Goal: Task Accomplishment & Management: Manage account settings

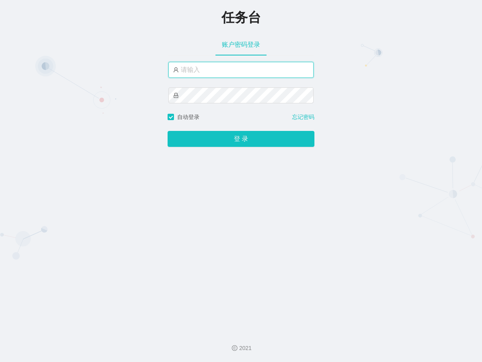
drag, startPoint x: 240, startPoint y: 71, endPoint x: 241, endPoint y: 77, distance: 5.7
click at [239, 71] on input "text" at bounding box center [241, 70] width 145 height 16
paste input "admin"
type input "admin"
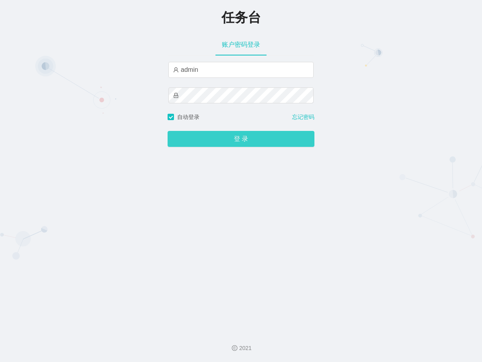
click at [256, 141] on button "登 录" at bounding box center [241, 139] width 147 height 16
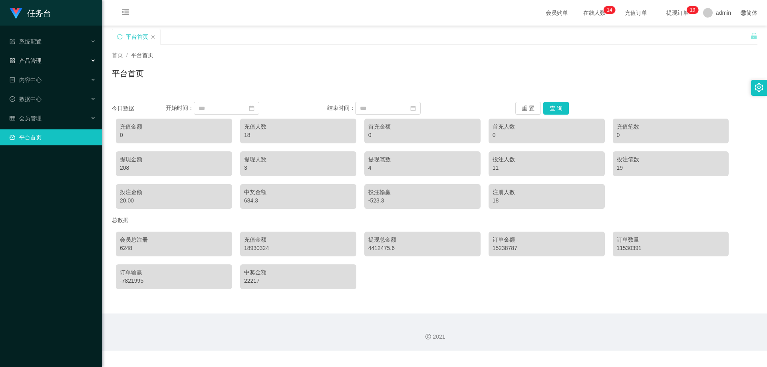
click at [71, 56] on div "产品管理" at bounding box center [51, 61] width 102 height 16
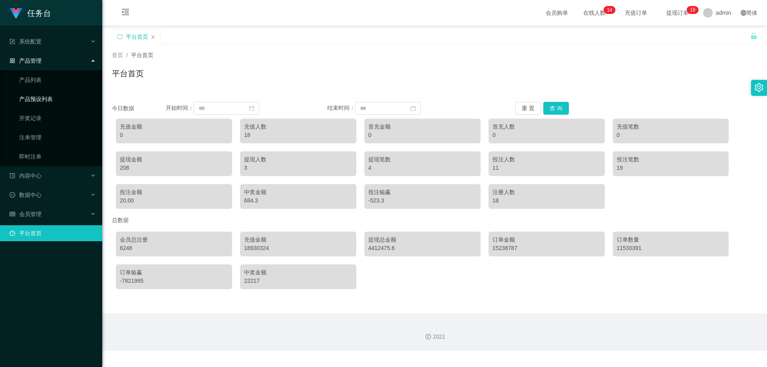
click at [56, 98] on link "产品预设列表" at bounding box center [57, 99] width 77 height 16
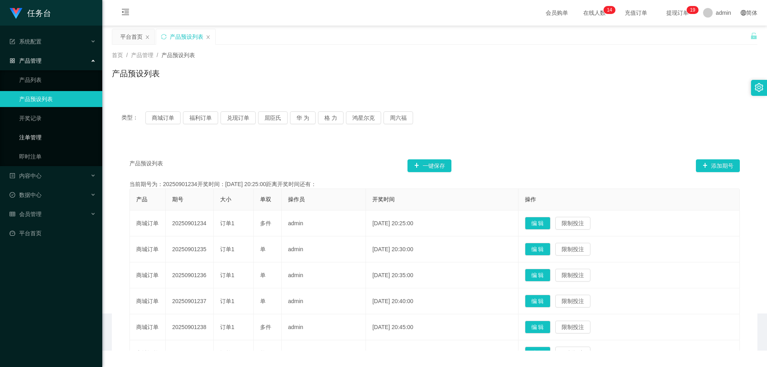
click at [44, 137] on link "注单管理" at bounding box center [57, 137] width 77 height 16
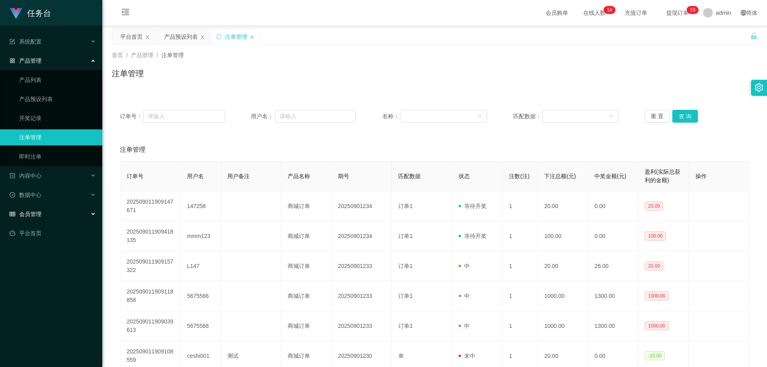
click at [69, 216] on div "会员管理" at bounding box center [51, 214] width 102 height 16
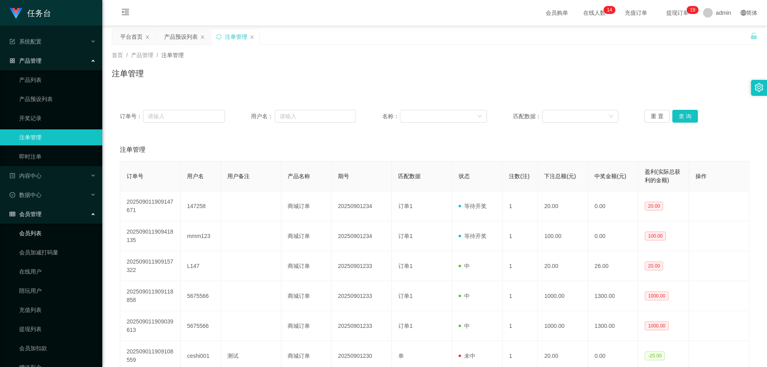
scroll to position [36, 0]
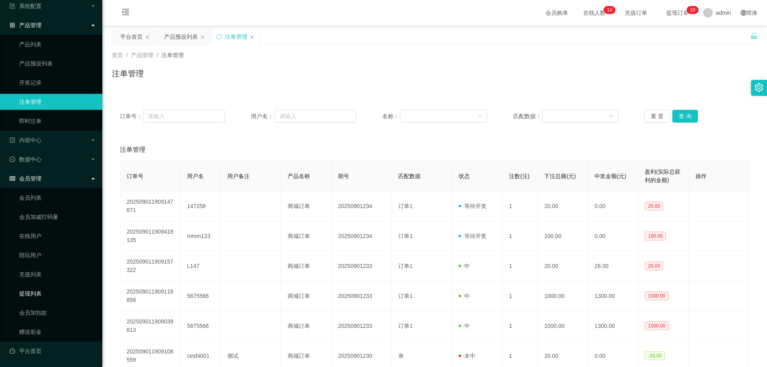
click at [44, 295] on link "提现列表" at bounding box center [57, 294] width 77 height 16
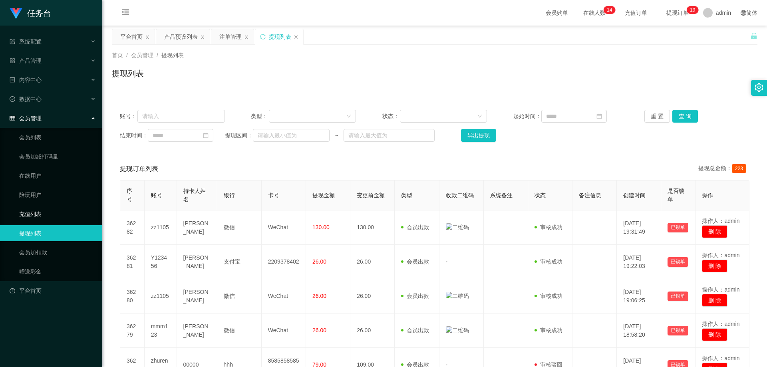
click at [44, 214] on link "充值列表" at bounding box center [57, 214] width 77 height 16
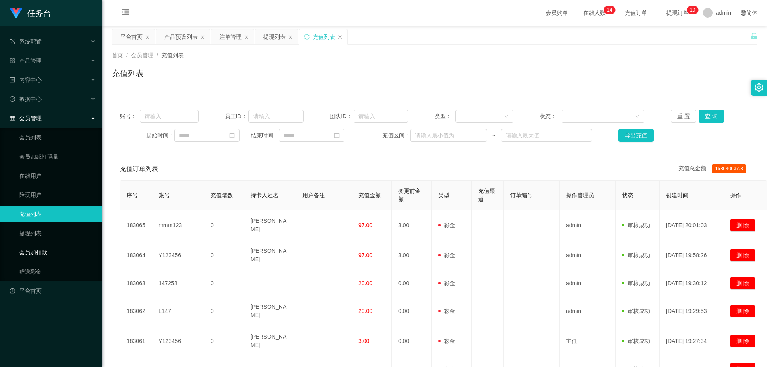
click at [48, 252] on link "会员加扣款" at bounding box center [57, 252] width 77 height 16
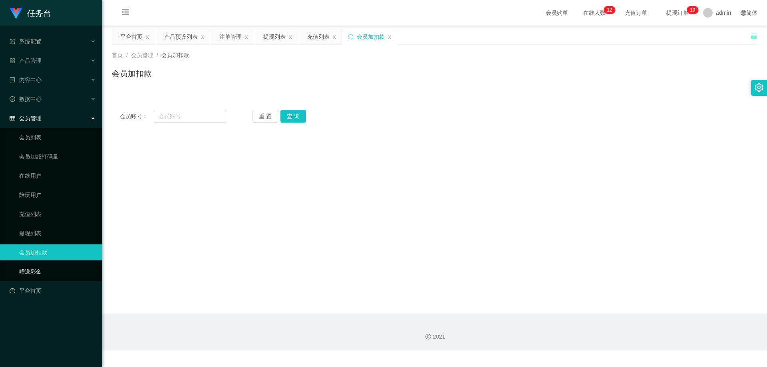
click at [40, 267] on link "赠送彩金" at bounding box center [57, 272] width 77 height 16
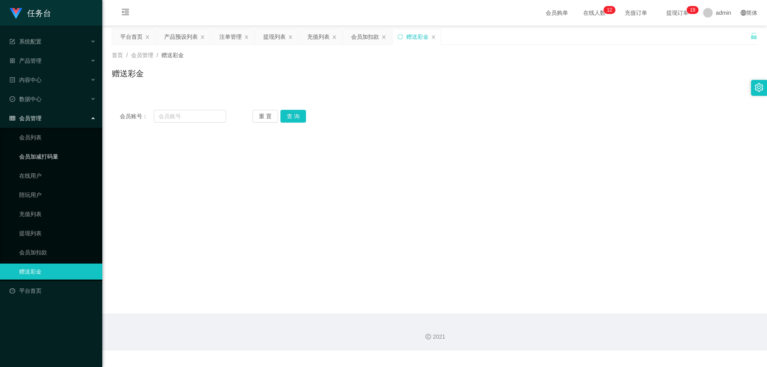
click at [57, 159] on link "会员加减打码量" at bounding box center [57, 157] width 77 height 16
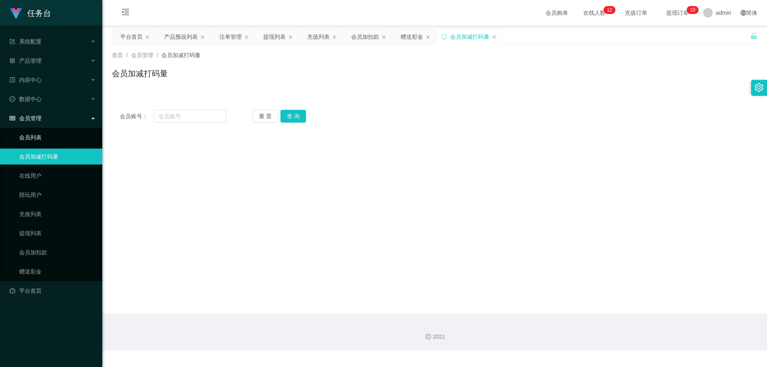
click at [51, 139] on link "会员列表" at bounding box center [57, 137] width 77 height 16
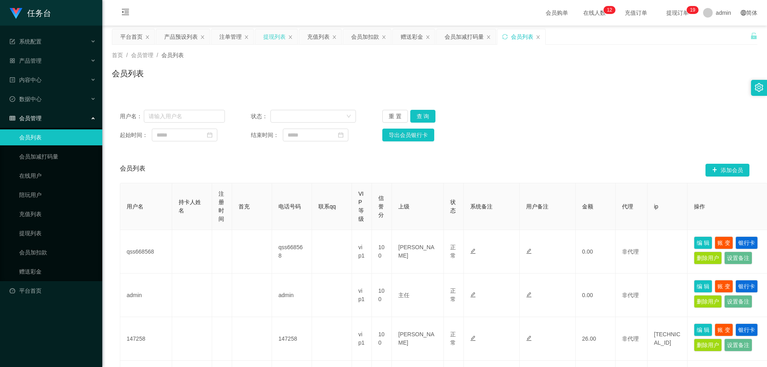
click at [278, 38] on div "提现列表" at bounding box center [274, 36] width 22 height 15
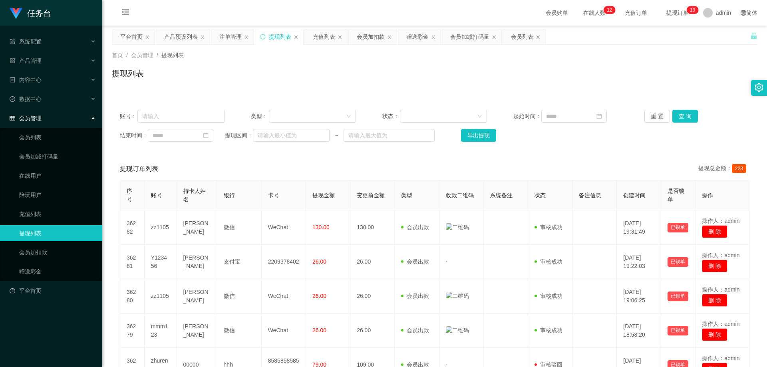
click at [69, 123] on div "会员管理" at bounding box center [51, 118] width 102 height 16
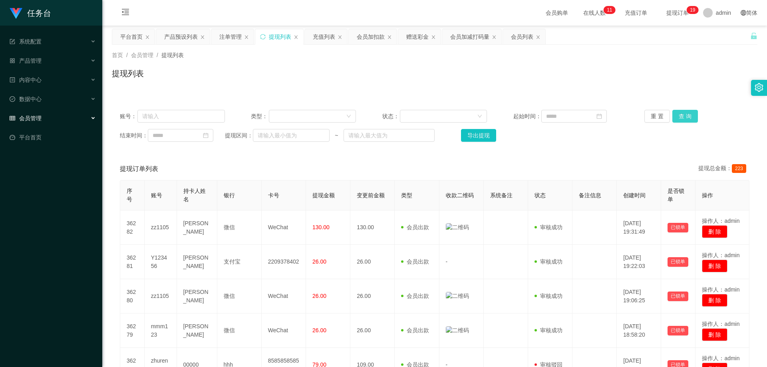
click at [482, 115] on button "查 询" at bounding box center [685, 116] width 26 height 13
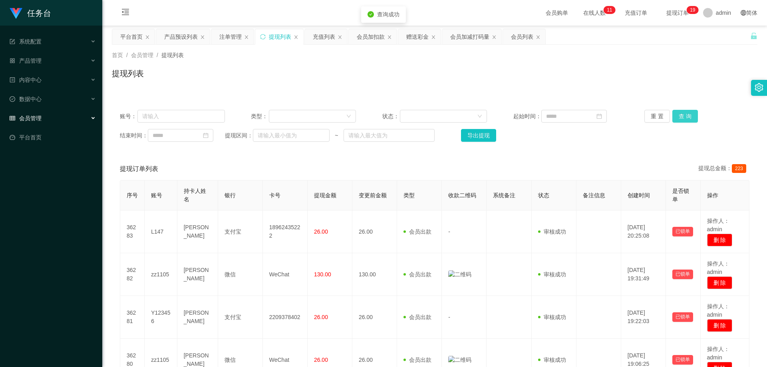
click at [482, 115] on button "查 询" at bounding box center [685, 116] width 26 height 13
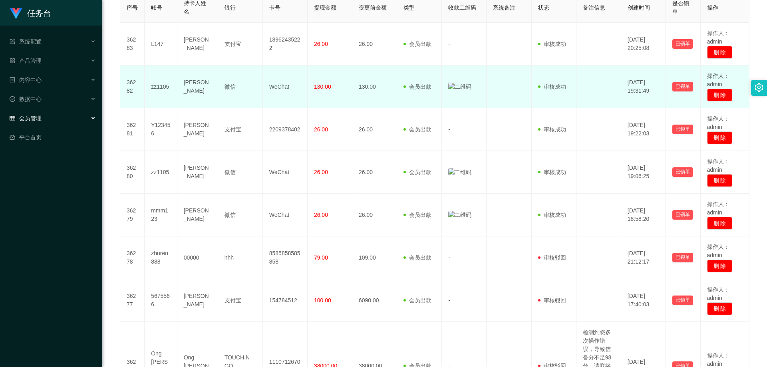
scroll to position [129, 0]
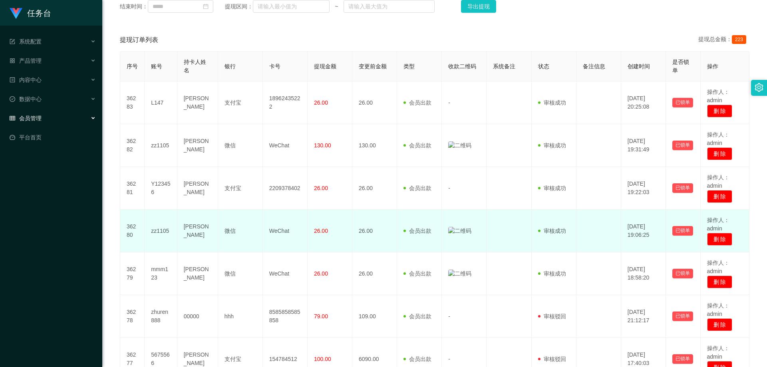
click at [458, 229] on img at bounding box center [459, 231] width 23 height 8
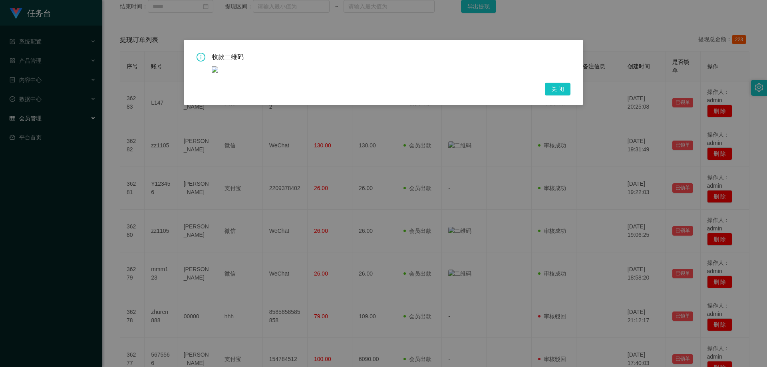
click at [214, 70] on img at bounding box center [215, 69] width 6 height 6
click at [482, 86] on button "关 闭" at bounding box center [558, 89] width 26 height 13
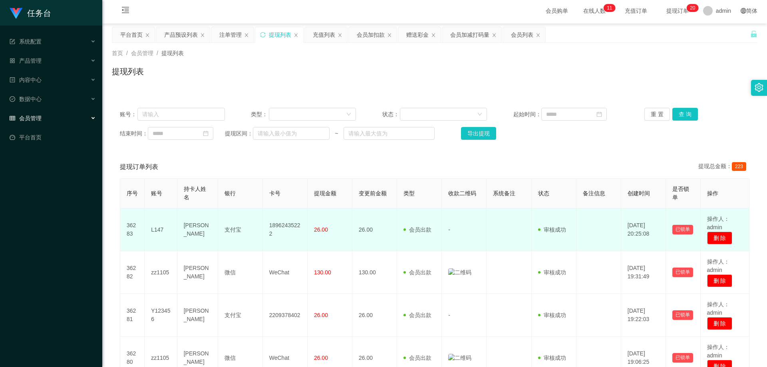
scroll to position [0, 0]
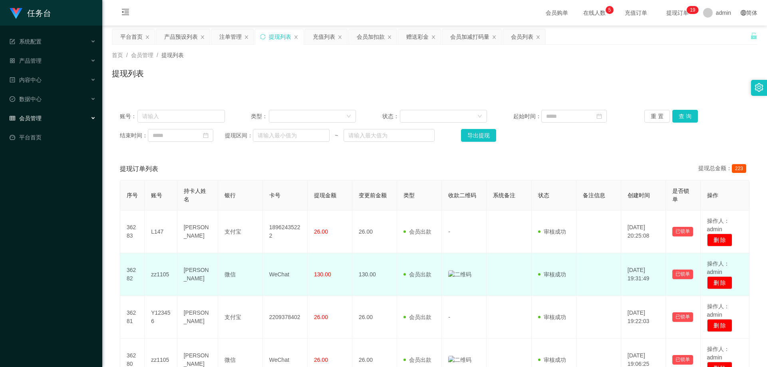
click at [164, 274] on td "zz1105" at bounding box center [161, 274] width 33 height 43
click at [163, 274] on td "zz1105" at bounding box center [161, 274] width 33 height 43
copy td "zz1105"
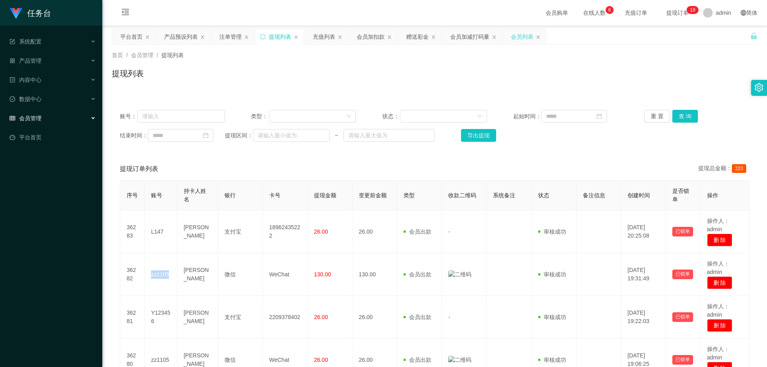
click at [482, 38] on div "会员列表" at bounding box center [522, 36] width 22 height 15
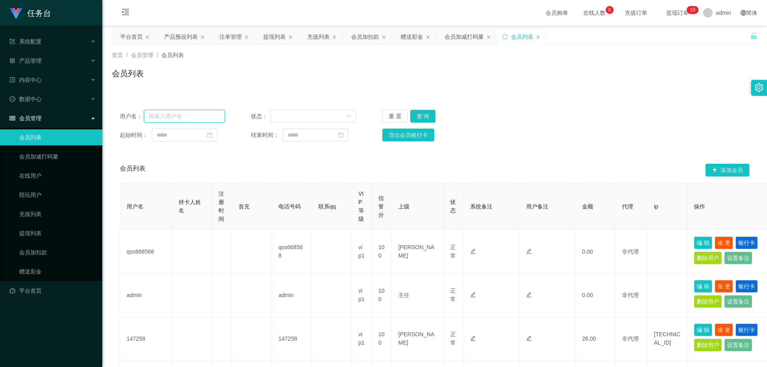
click at [211, 119] on input "text" at bounding box center [184, 116] width 81 height 13
paste input "zz1105"
type input "zz1105"
click at [423, 115] on button "查 询" at bounding box center [423, 116] width 26 height 13
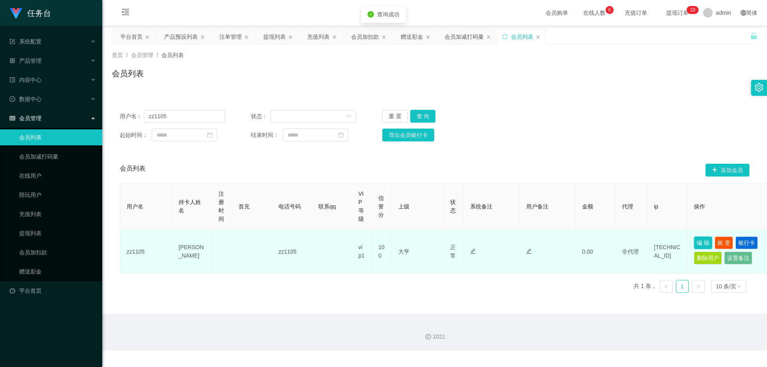
click at [482, 242] on button "编 辑" at bounding box center [703, 242] width 18 height 13
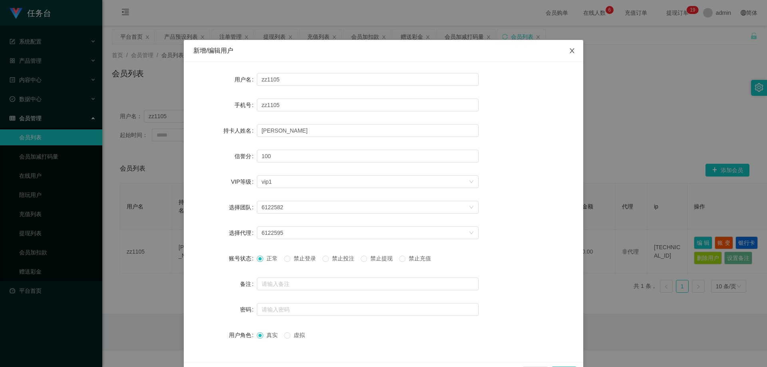
click at [482, 53] on icon "图标: close" at bounding box center [572, 51] width 6 height 6
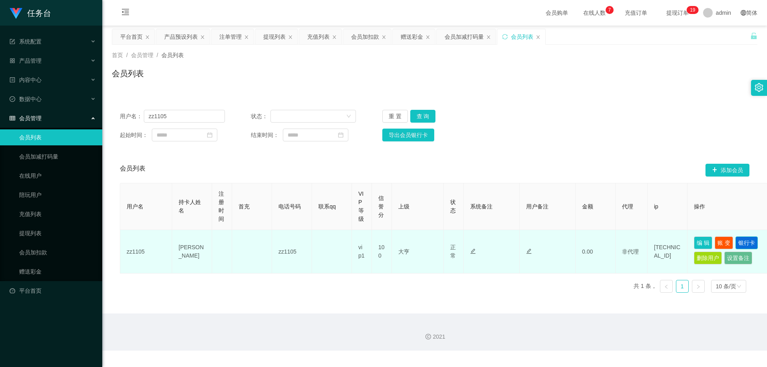
click at [482, 242] on button "银行卡" at bounding box center [746, 242] width 22 height 13
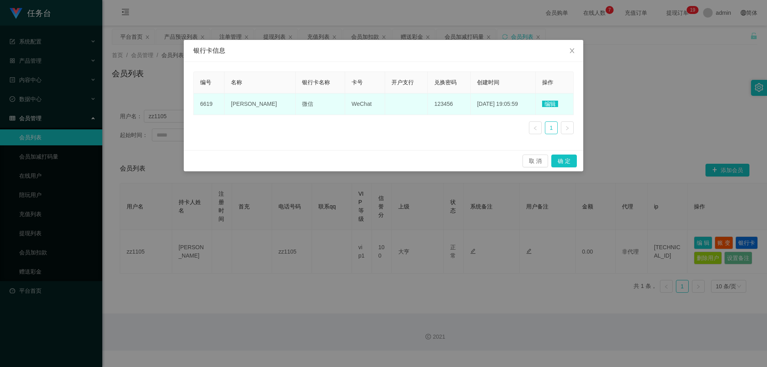
click at [482, 104] on span "编辑" at bounding box center [550, 104] width 16 height 6
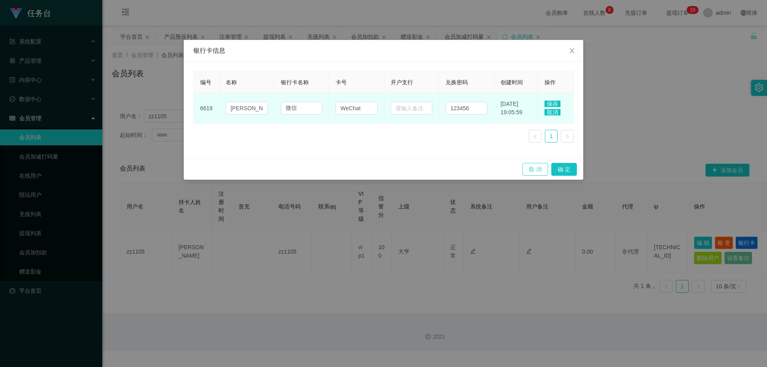
click at [482, 168] on button "取 消" at bounding box center [535, 169] width 26 height 13
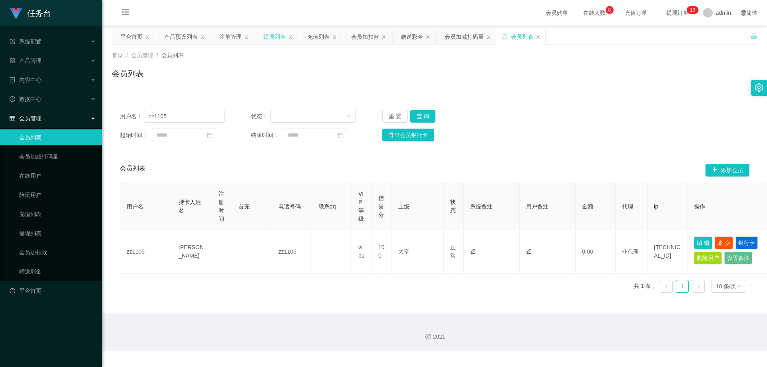
click at [278, 39] on div "提现列表" at bounding box center [274, 36] width 22 height 15
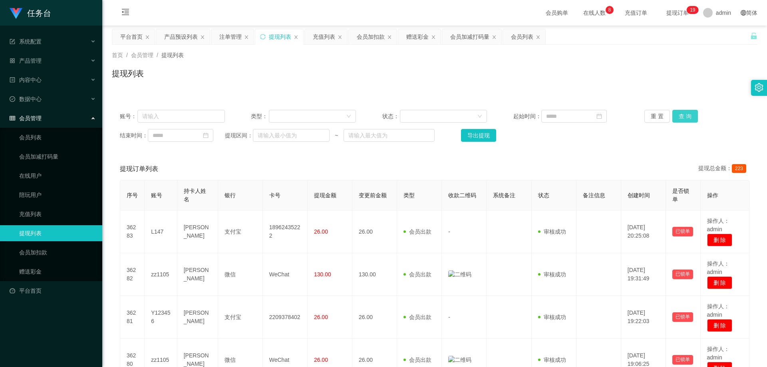
click at [482, 118] on button "查 询" at bounding box center [685, 116] width 26 height 13
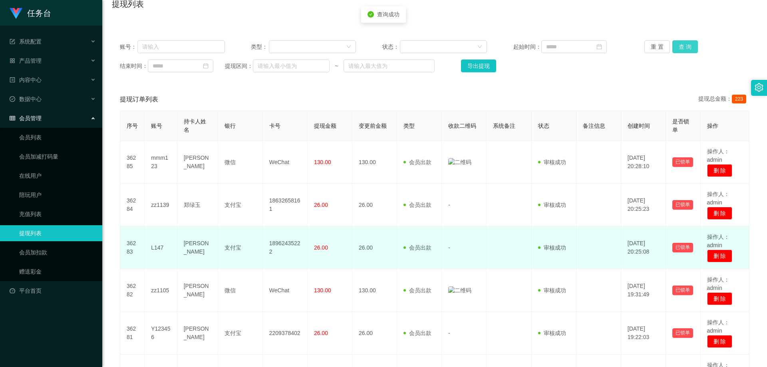
scroll to position [120, 0]
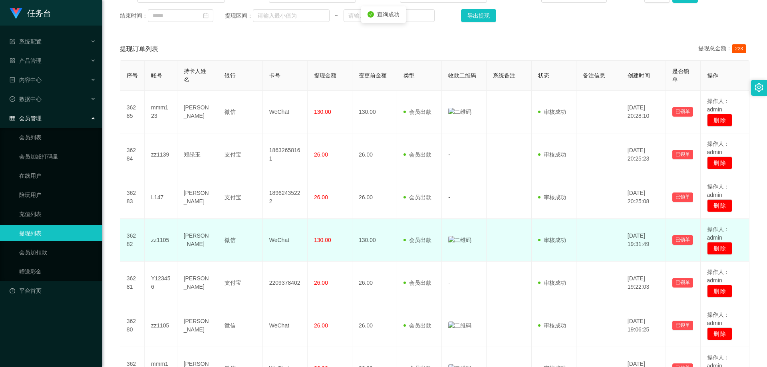
click at [448, 240] on img at bounding box center [459, 240] width 23 height 8
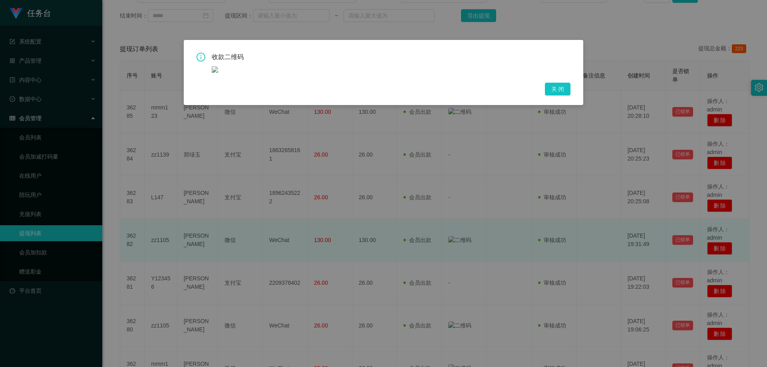
click at [448, 240] on div "收款二维码 关 闭" at bounding box center [383, 183] width 767 height 367
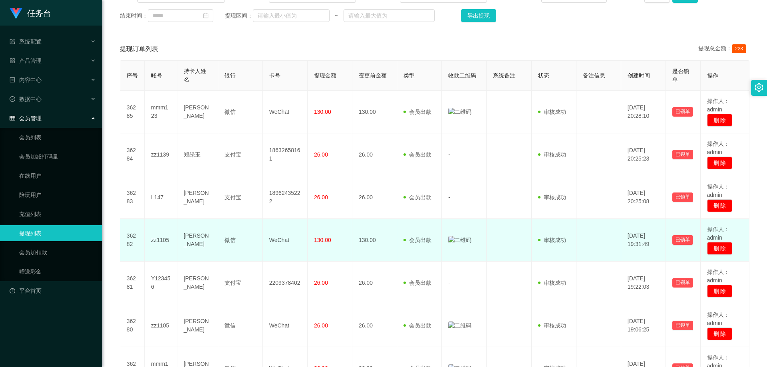
click at [450, 242] on img at bounding box center [459, 240] width 23 height 8
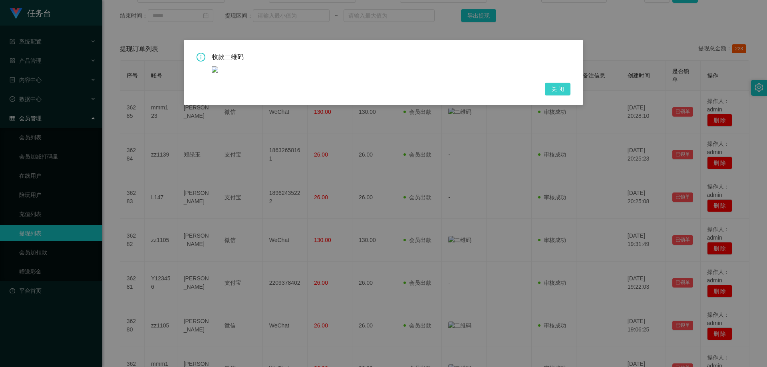
click at [482, 87] on button "关 闭" at bounding box center [558, 89] width 26 height 13
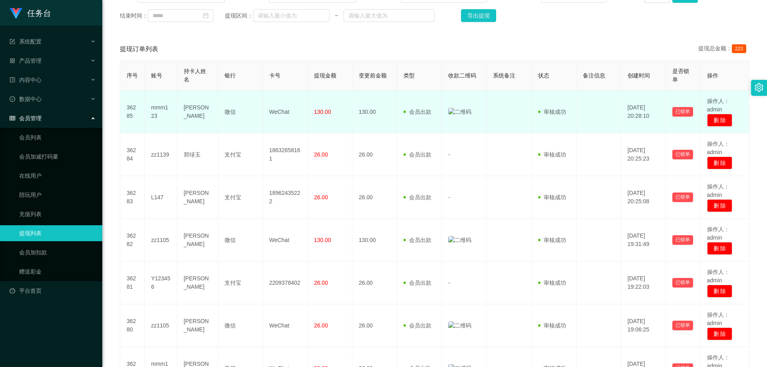
click at [453, 112] on img at bounding box center [459, 112] width 23 height 8
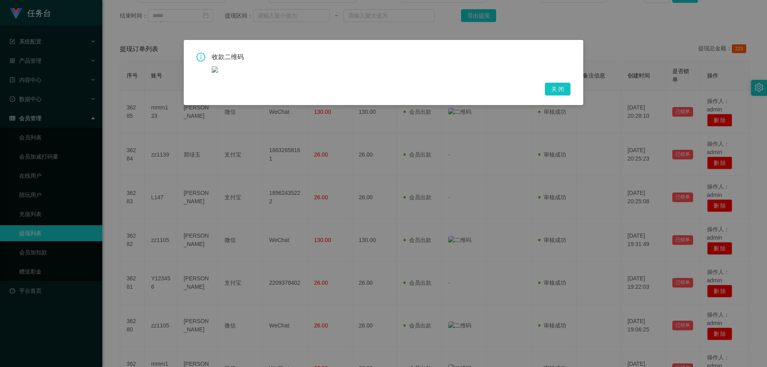
click at [216, 68] on img at bounding box center [215, 69] width 6 height 6
click at [200, 56] on icon "icon: info-circle" at bounding box center [200, 57] width 9 height 9
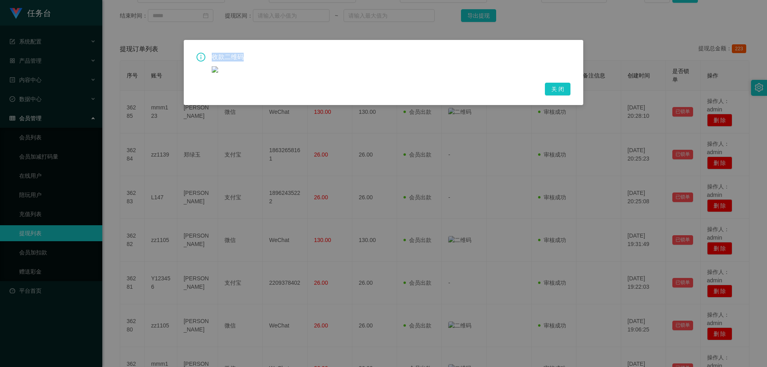
click at [200, 56] on icon "icon: info-circle" at bounding box center [200, 57] width 9 height 9
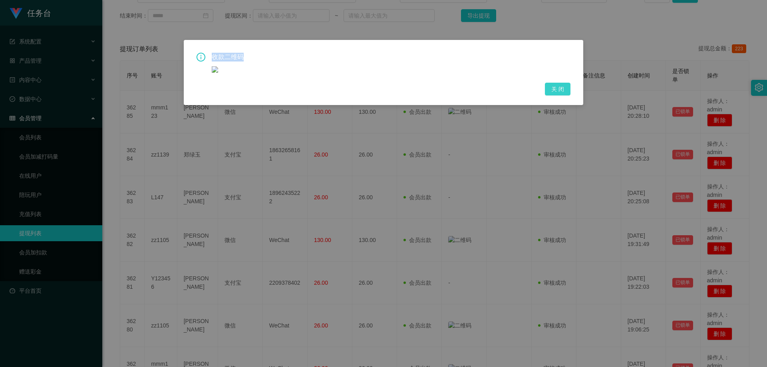
click at [482, 92] on button "关 闭" at bounding box center [558, 89] width 26 height 13
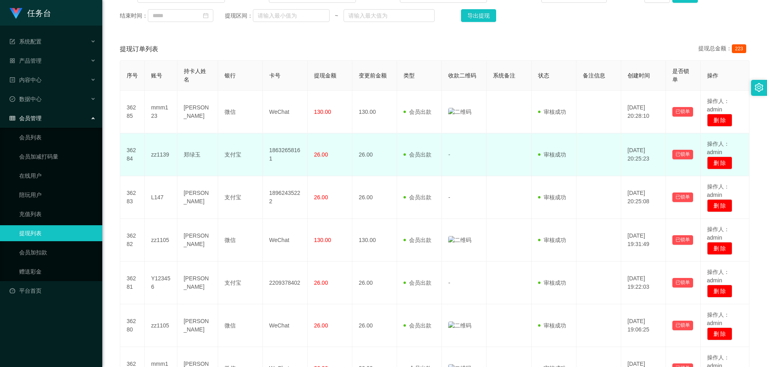
click at [482, 150] on td at bounding box center [508, 154] width 45 height 43
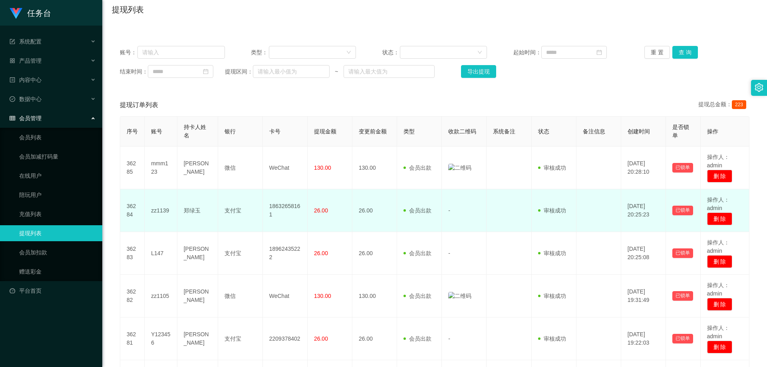
scroll to position [80, 0]
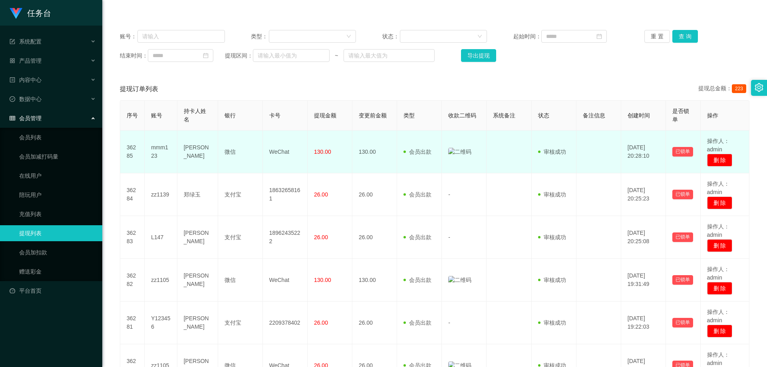
click at [458, 151] on img at bounding box center [459, 152] width 23 height 8
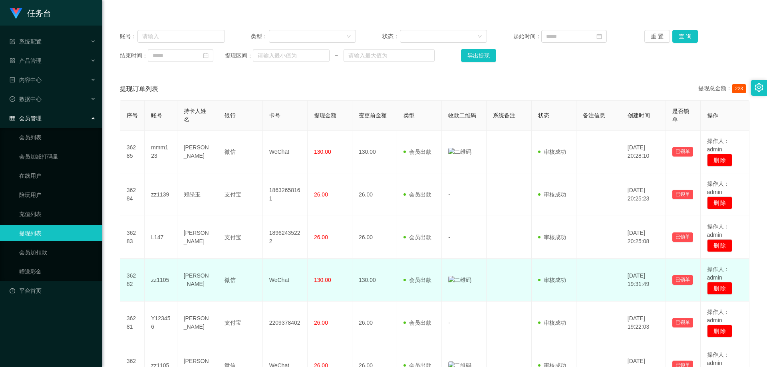
click at [459, 280] on img at bounding box center [459, 280] width 23 height 8
click at [459, 279] on img at bounding box center [459, 280] width 23 height 8
click at [458, 279] on img at bounding box center [459, 280] width 23 height 8
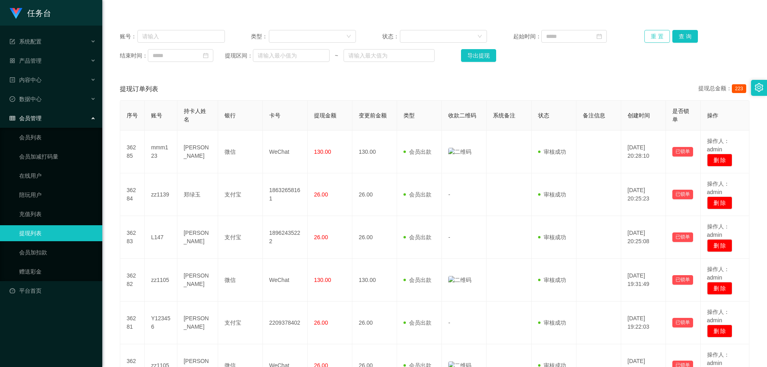
click at [482, 35] on button "重 置" at bounding box center [657, 36] width 26 height 13
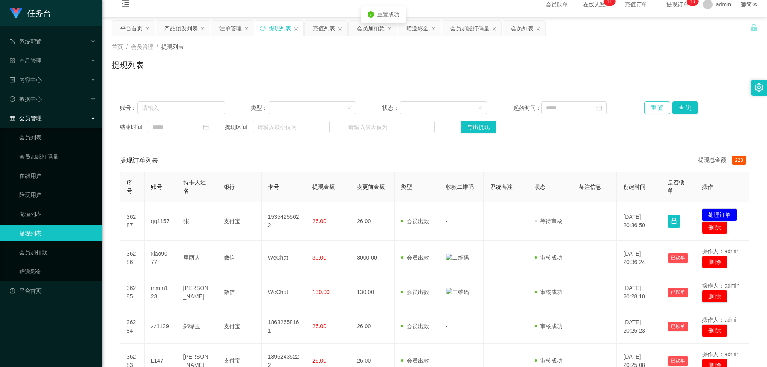
scroll to position [0, 0]
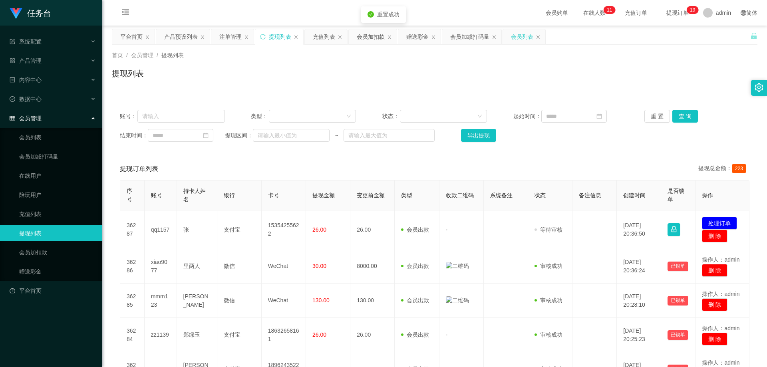
click at [482, 41] on div "会员列表" at bounding box center [522, 36] width 22 height 15
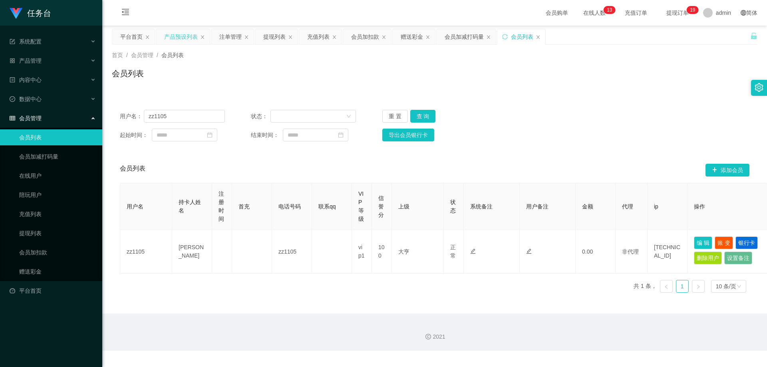
click at [188, 39] on div "产品预设列表" at bounding box center [181, 36] width 34 height 15
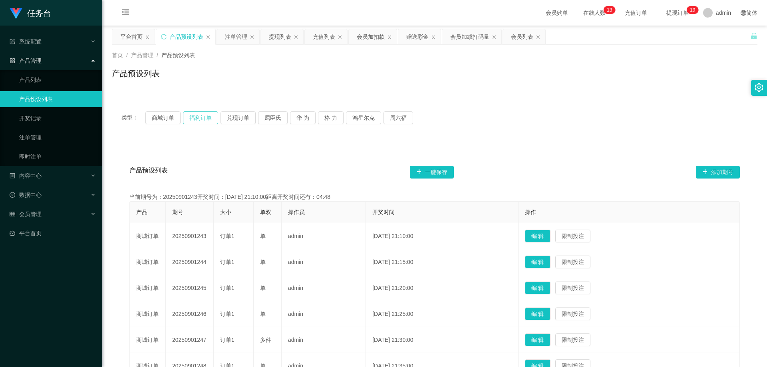
click at [200, 119] on button "福利订单" at bounding box center [200, 117] width 35 height 13
click at [413, 39] on div "赠送彩金" at bounding box center [417, 36] width 22 height 15
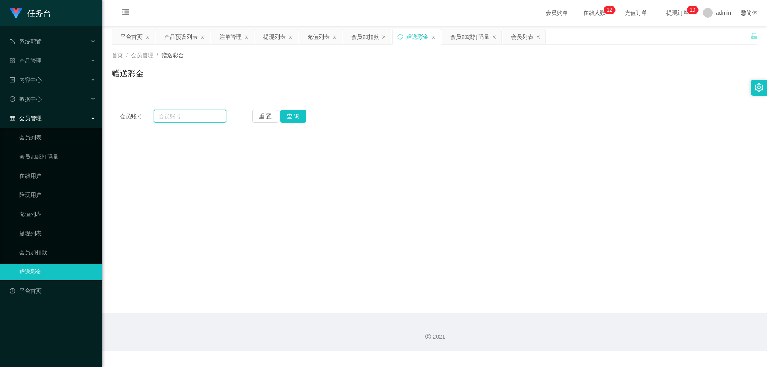
click at [197, 113] on input "text" at bounding box center [190, 116] width 72 height 13
paste input "zxc123"
type input "zxc123"
click at [290, 115] on button "查 询" at bounding box center [293, 116] width 26 height 13
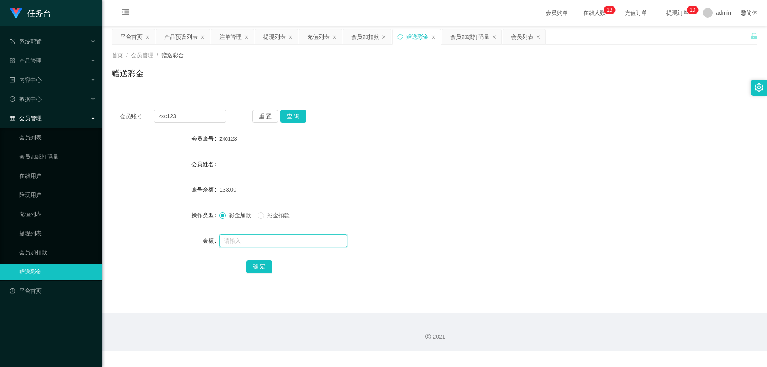
click at [247, 237] on input "text" at bounding box center [283, 240] width 128 height 13
type input "2867"
click at [257, 261] on button "确 定" at bounding box center [259, 266] width 26 height 13
click at [460, 207] on div "彩金加款 彩金扣款" at bounding box center [407, 215] width 377 height 16
click at [188, 38] on div "产品预设列表" at bounding box center [181, 36] width 34 height 15
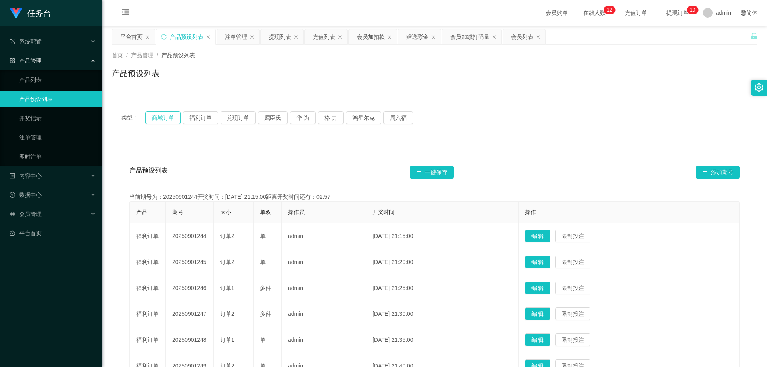
click at [167, 119] on button "商城订单" at bounding box center [162, 117] width 35 height 13
click at [228, 36] on div "注单管理" at bounding box center [236, 36] width 22 height 15
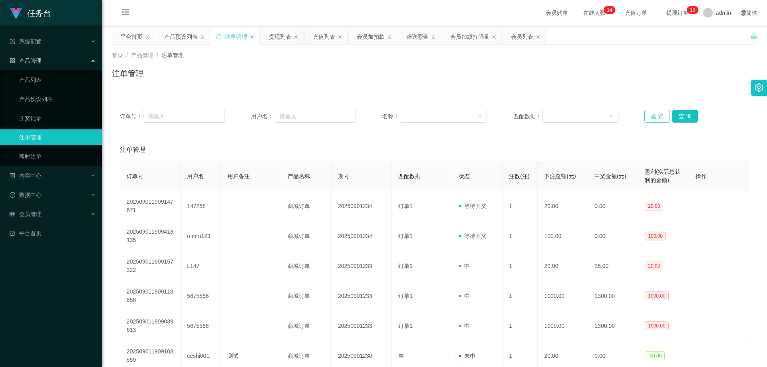
click at [482, 117] on button "重 置" at bounding box center [657, 116] width 26 height 13
click at [482, 113] on button "查 询" at bounding box center [685, 116] width 26 height 13
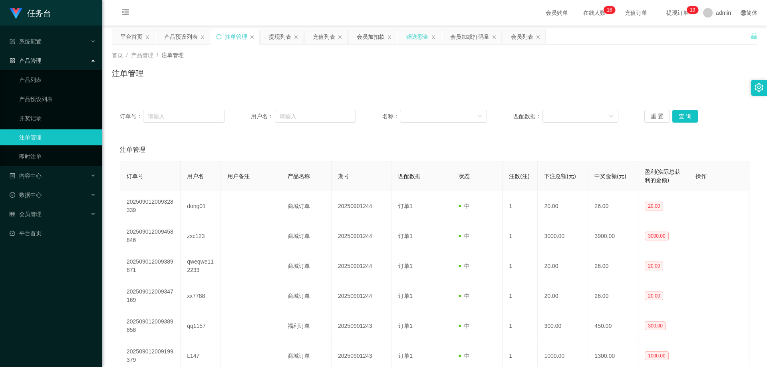
click at [408, 37] on div "赠送彩金" at bounding box center [417, 36] width 22 height 15
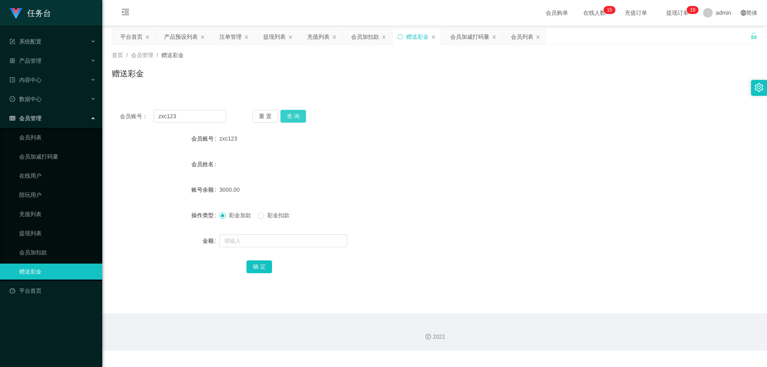
click at [292, 115] on button "查 询" at bounding box center [293, 116] width 26 height 13
click at [285, 240] on input "text" at bounding box center [283, 240] width 128 height 13
type input "300"
click at [261, 263] on button "确 定" at bounding box center [259, 266] width 26 height 13
click at [362, 258] on form "会员账号 zxc123 会员姓名 账号余额 4200.00 操作类型 彩金加款 彩金扣款 金额 确 定" at bounding box center [434, 203] width 645 height 144
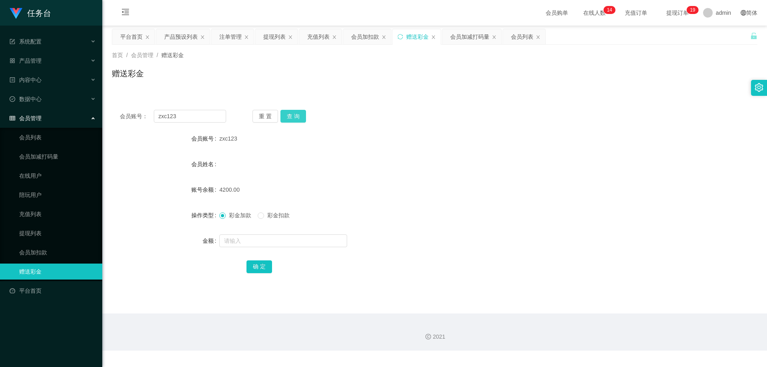
click at [299, 115] on button "查 询" at bounding box center [293, 116] width 26 height 13
click at [182, 40] on div "产品预设列表" at bounding box center [181, 36] width 34 height 15
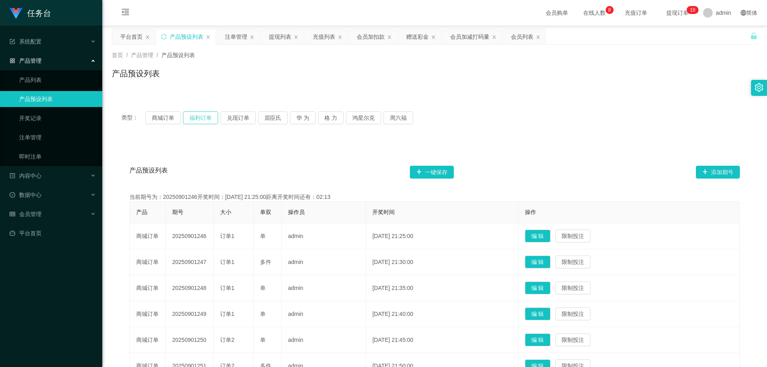
click at [200, 116] on button "福利订单" at bounding box center [200, 117] width 35 height 13
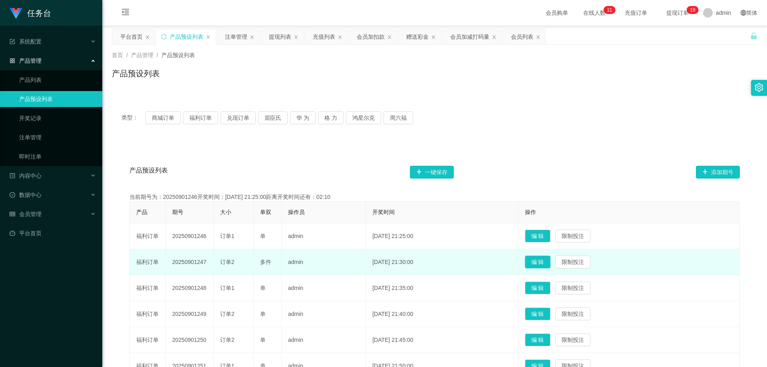
click at [482, 260] on button "编 辑" at bounding box center [538, 262] width 26 height 13
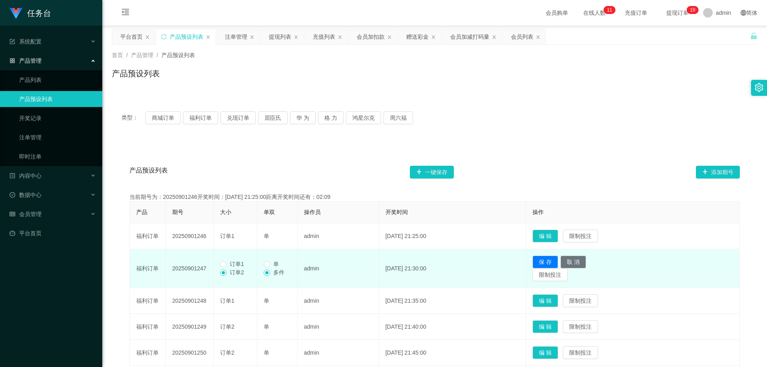
click at [242, 265] on span "订单1" at bounding box center [236, 264] width 21 height 6
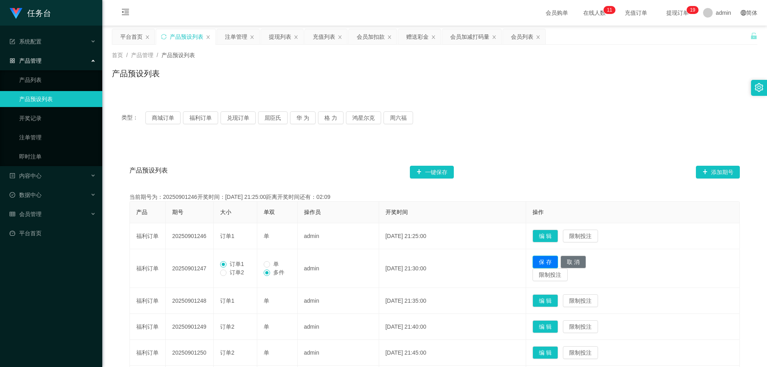
click at [482, 261] on button "保 存" at bounding box center [545, 262] width 26 height 13
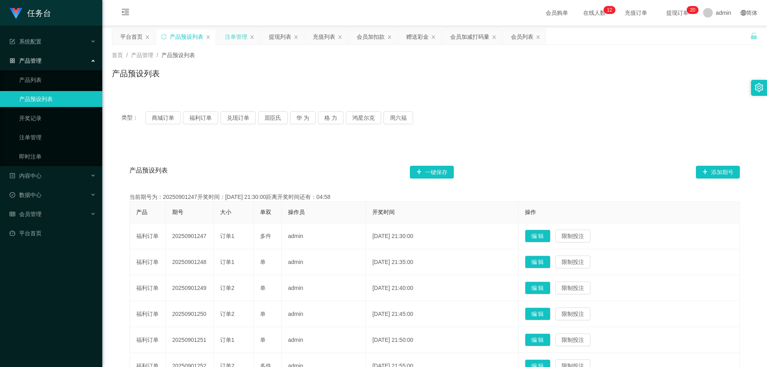
click at [238, 38] on div "注单管理" at bounding box center [236, 36] width 22 height 15
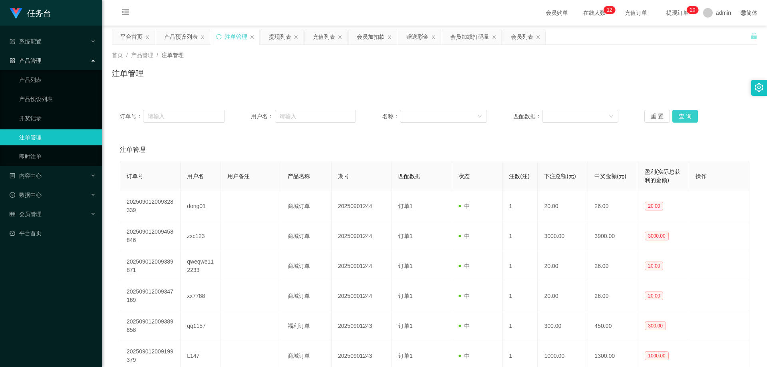
click at [482, 119] on button "查 询" at bounding box center [685, 116] width 26 height 13
click at [482, 117] on button "查 询" at bounding box center [685, 116] width 26 height 13
click at [482, 117] on div "重 置 查 询" at bounding box center [696, 116] width 105 height 13
click at [482, 117] on button "查 询" at bounding box center [685, 116] width 26 height 13
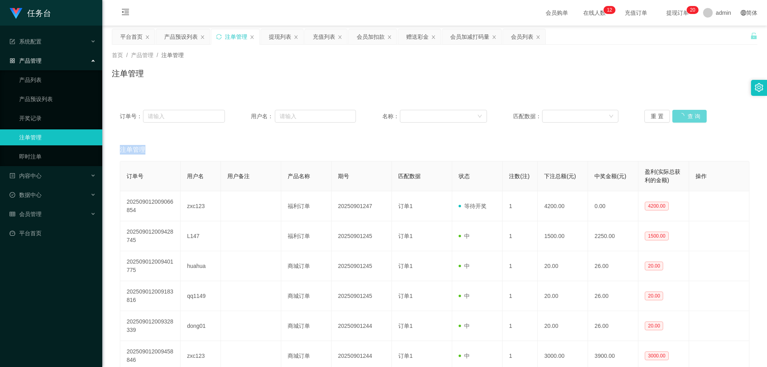
click at [482, 117] on div "重 置 查 询" at bounding box center [696, 116] width 105 height 13
click at [482, 117] on button "查 询" at bounding box center [685, 116] width 26 height 13
click at [482, 117] on div "重 置 查 询" at bounding box center [696, 116] width 105 height 13
click at [482, 117] on button "查 询" at bounding box center [685, 116] width 26 height 13
click at [482, 117] on div "重 置 查 询" at bounding box center [696, 116] width 105 height 13
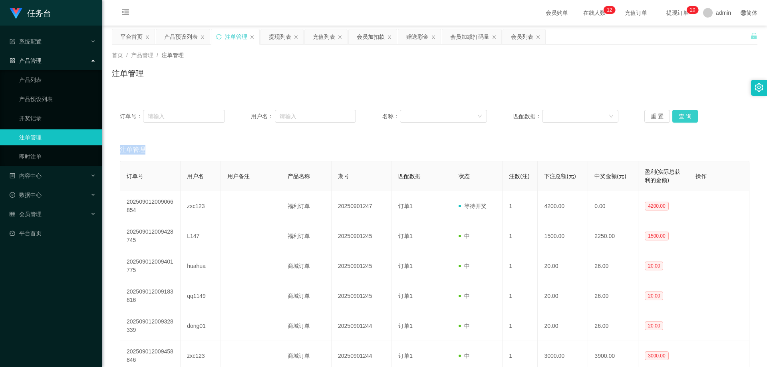
click at [482, 117] on button "查 询" at bounding box center [685, 116] width 26 height 13
click at [482, 117] on div "重 置 查 询" at bounding box center [696, 116] width 105 height 13
drag, startPoint x: 683, startPoint y: 117, endPoint x: 683, endPoint y: 113, distance: 4.4
click at [482, 117] on button "查 询" at bounding box center [685, 116] width 26 height 13
click at [190, 37] on div "产品预设列表" at bounding box center [181, 36] width 34 height 15
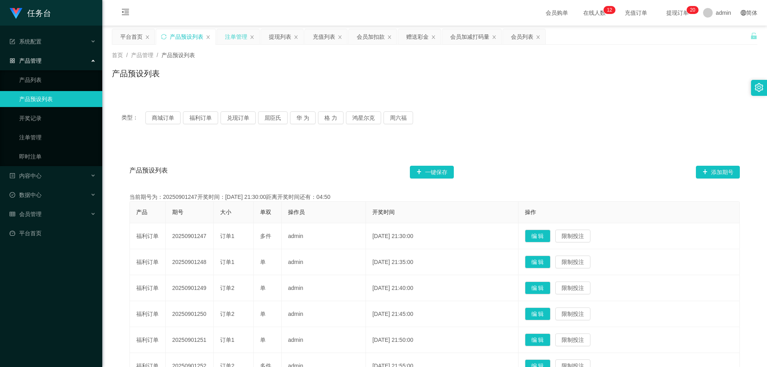
click at [238, 40] on div "注单管理" at bounding box center [236, 36] width 22 height 15
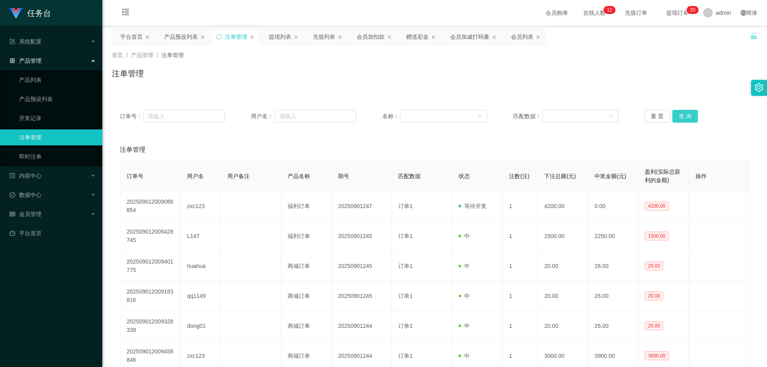
click at [482, 117] on button "查 询" at bounding box center [685, 116] width 26 height 13
click at [184, 38] on div "产品预设列表" at bounding box center [181, 36] width 34 height 15
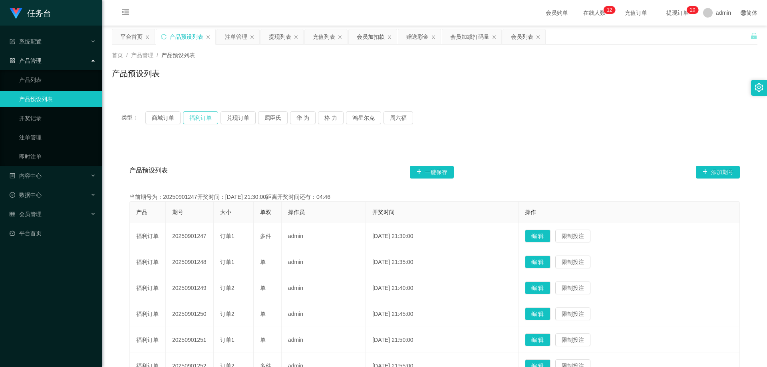
click at [204, 119] on button "福利订单" at bounding box center [200, 117] width 35 height 13
click at [230, 36] on div "注单管理" at bounding box center [236, 36] width 22 height 15
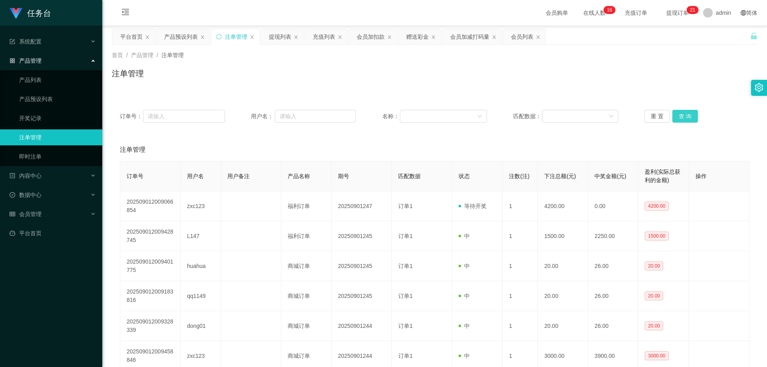
click at [482, 113] on button "查 询" at bounding box center [685, 116] width 26 height 13
click at [482, 113] on div "重 置 查 询" at bounding box center [696, 116] width 105 height 13
click at [482, 113] on button "查 询" at bounding box center [685, 116] width 26 height 13
click at [482, 113] on div "重 置 查 询" at bounding box center [696, 116] width 105 height 13
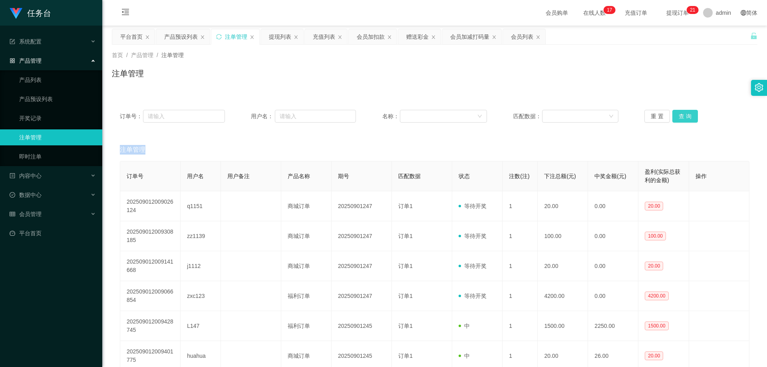
click at [482, 113] on button "查 询" at bounding box center [685, 116] width 26 height 13
click at [482, 113] on div "重 置 查 询" at bounding box center [696, 116] width 105 height 13
click at [482, 113] on button "查 询" at bounding box center [685, 116] width 26 height 13
click at [482, 113] on div "重 置 查 询" at bounding box center [696, 116] width 105 height 13
click at [482, 113] on button "查 询" at bounding box center [685, 116] width 26 height 13
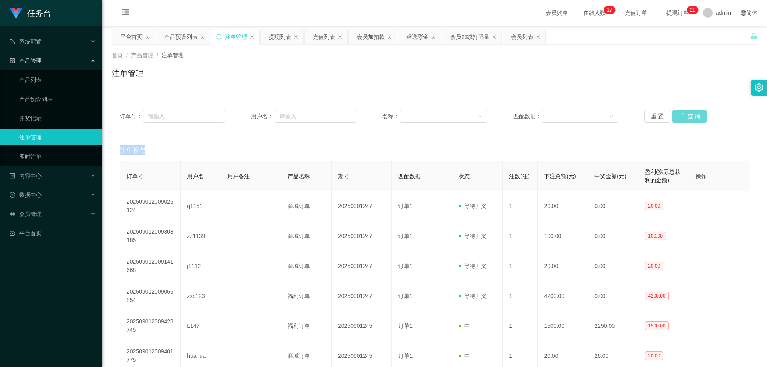
click at [482, 113] on div "重 置 查 询" at bounding box center [696, 116] width 105 height 13
click at [482, 113] on button "查 询" at bounding box center [685, 116] width 26 height 13
click at [482, 113] on div "重 置 查 询" at bounding box center [696, 116] width 105 height 13
click at [482, 113] on button "查 询" at bounding box center [685, 116] width 26 height 13
click at [482, 112] on div "重 置 查 询" at bounding box center [696, 116] width 105 height 13
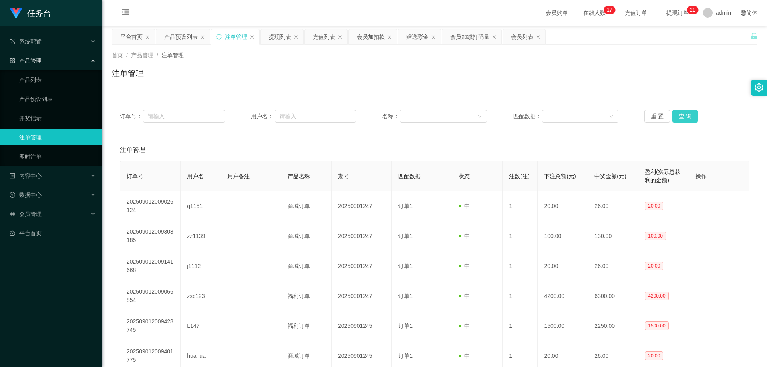
click at [482, 112] on button "查 询" at bounding box center [685, 116] width 26 height 13
click at [482, 112] on div "重 置 查 询" at bounding box center [696, 116] width 105 height 13
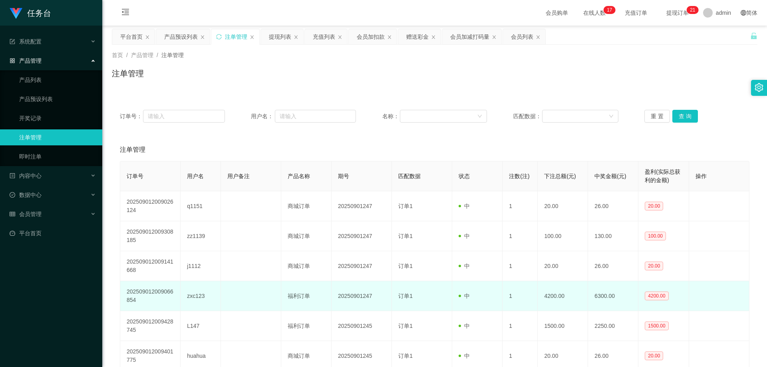
click at [194, 295] on td "zxc123" at bounding box center [200, 296] width 40 height 30
copy td "zxc123"
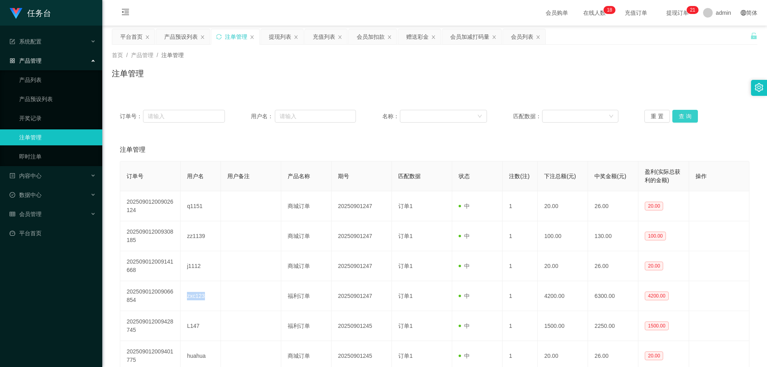
click at [482, 116] on button "查 询" at bounding box center [685, 116] width 26 height 13
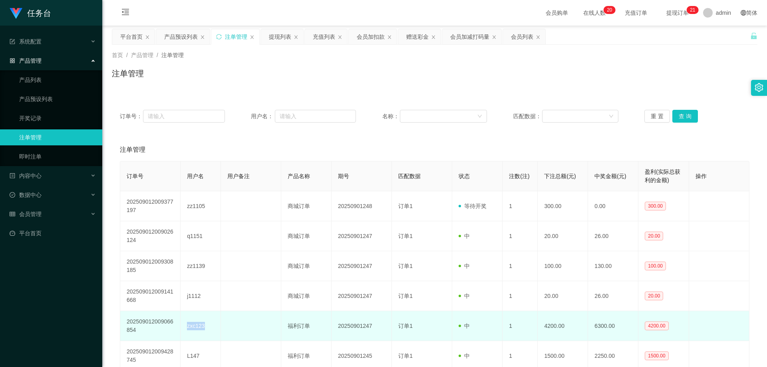
click at [197, 327] on td "zxc123" at bounding box center [200, 326] width 40 height 30
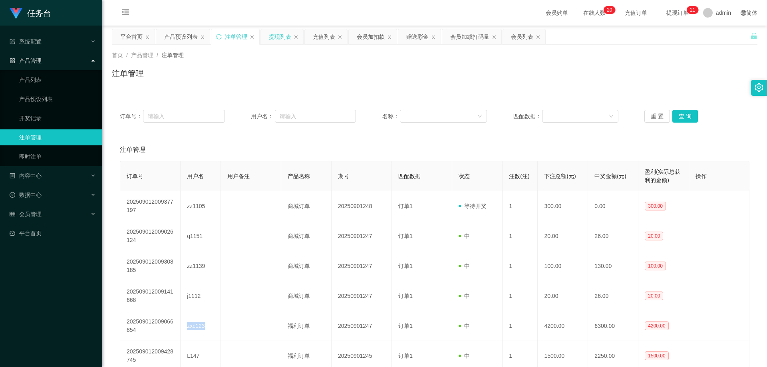
click at [279, 39] on div "提现列表" at bounding box center [280, 36] width 22 height 15
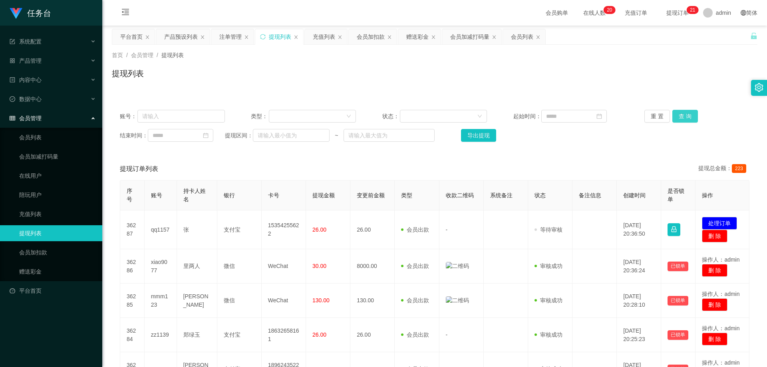
click at [482, 115] on button "查 询" at bounding box center [685, 116] width 26 height 13
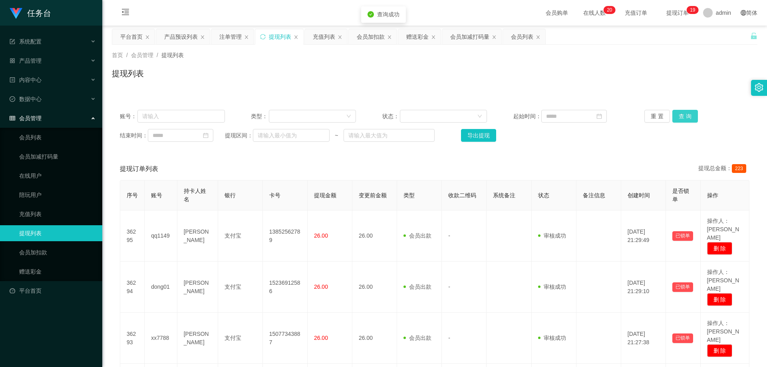
click at [482, 115] on button "查 询" at bounding box center [685, 116] width 26 height 13
click at [482, 118] on button "重 置" at bounding box center [657, 116] width 26 height 13
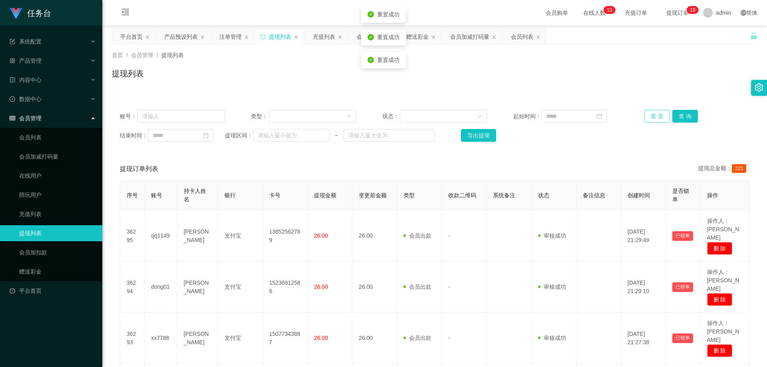
click at [482, 118] on button "重 置" at bounding box center [657, 116] width 26 height 13
click at [482, 118] on div "重 置 查 询" at bounding box center [696, 116] width 105 height 13
click at [482, 118] on button "重 置" at bounding box center [657, 116] width 26 height 13
click at [482, 118] on div "重 置 查 询" at bounding box center [696, 116] width 105 height 13
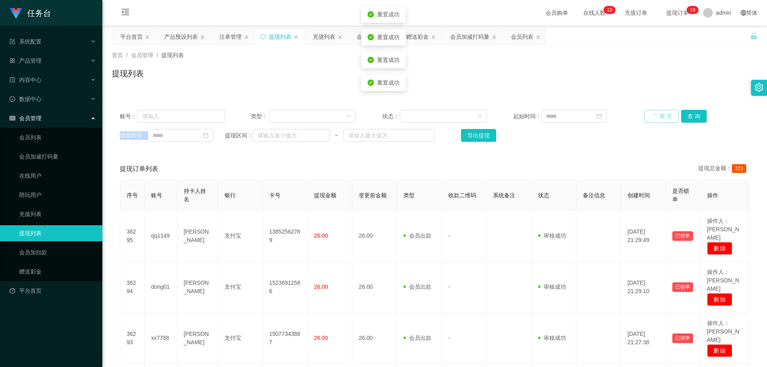
click at [482, 118] on div "重 置 查 询" at bounding box center [696, 116] width 105 height 13
click at [482, 118] on button "重 置" at bounding box center [657, 116] width 26 height 13
click at [482, 118] on div "重 置 查 询" at bounding box center [696, 116] width 105 height 13
click at [482, 118] on button "重 置" at bounding box center [657, 116] width 26 height 13
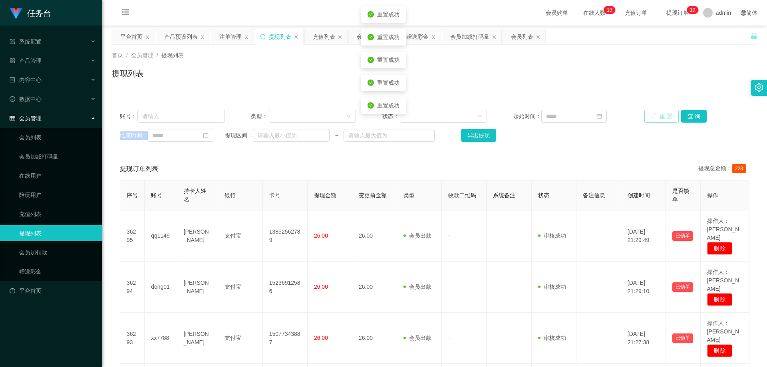
click at [482, 118] on div "重 置 查 询" at bounding box center [696, 116] width 105 height 13
click at [482, 118] on button "重 置" at bounding box center [661, 116] width 34 height 13
click at [482, 118] on button "重 置" at bounding box center [657, 116] width 26 height 13
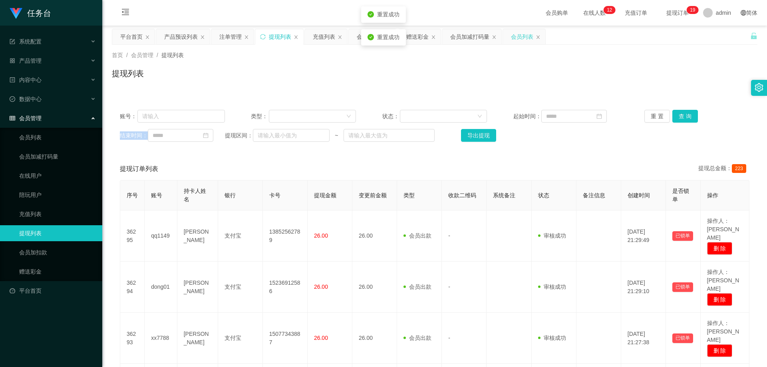
click at [482, 40] on div "会员列表" at bounding box center [522, 36] width 22 height 15
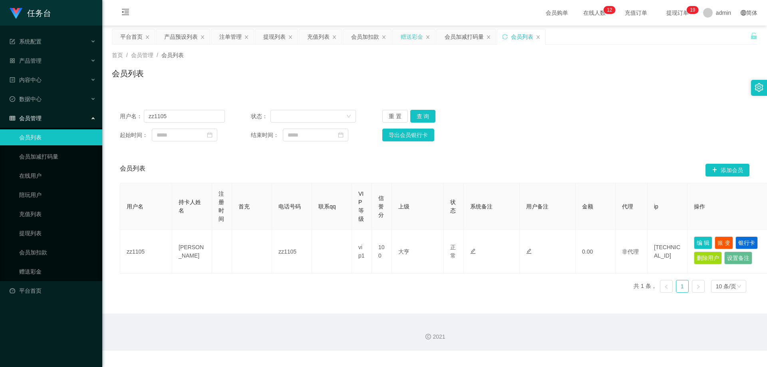
click at [413, 43] on div "赠送彩金" at bounding box center [412, 36] width 22 height 15
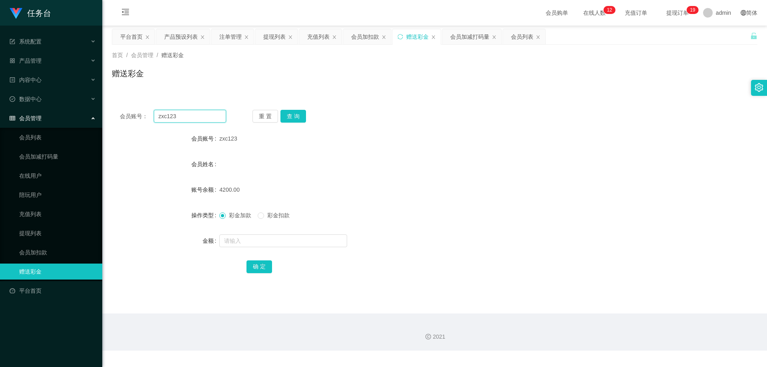
click at [204, 113] on input "zxc123" at bounding box center [190, 116] width 72 height 13
click at [274, 40] on div "提现列表" at bounding box center [274, 36] width 22 height 15
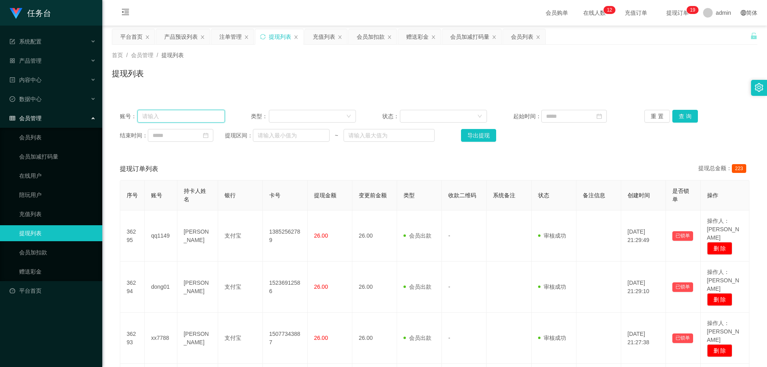
click at [194, 117] on input "text" at bounding box center [180, 116] width 87 height 13
paste input "zxc123"
type input "zxc123"
click at [482, 119] on button "查 询" at bounding box center [685, 116] width 26 height 13
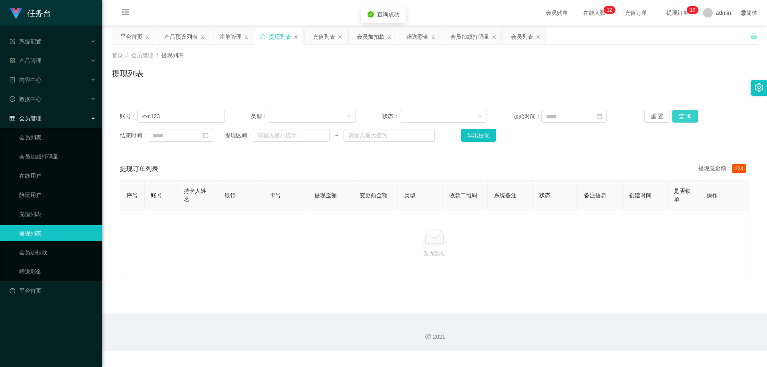
click at [482, 118] on button "查 询" at bounding box center [685, 116] width 26 height 13
click at [482, 118] on div "重 置 查 询" at bounding box center [696, 116] width 105 height 13
click at [482, 118] on button "查 询" at bounding box center [685, 116] width 26 height 13
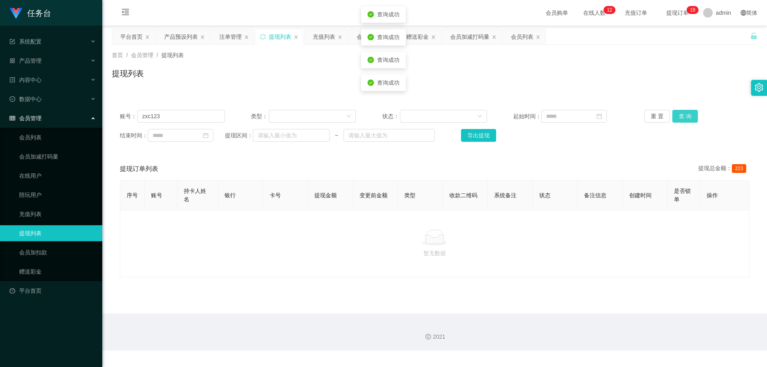
click at [482, 118] on button "查 询" at bounding box center [685, 116] width 26 height 13
click at [482, 118] on button "查 询" at bounding box center [689, 116] width 34 height 13
click at [482, 118] on div "重 置 查 询" at bounding box center [696, 116] width 105 height 13
click at [482, 118] on button "查 询" at bounding box center [685, 116] width 26 height 13
click at [482, 118] on div "重 置 查 询" at bounding box center [696, 116] width 105 height 13
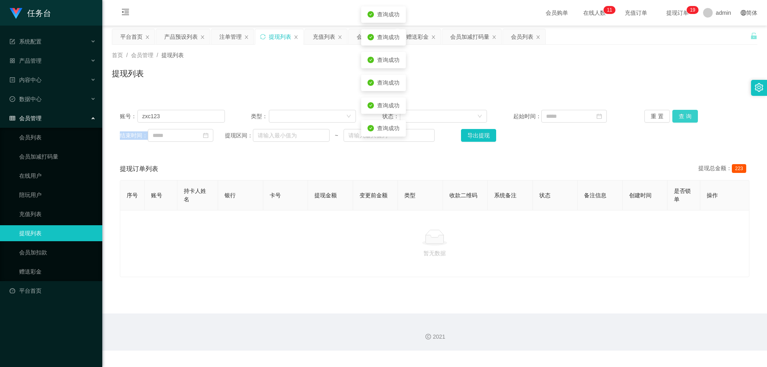
click at [482, 118] on button "查 询" at bounding box center [685, 116] width 26 height 13
click at [482, 118] on div "重 置 查 询" at bounding box center [696, 116] width 105 height 13
click at [482, 118] on button "查 询" at bounding box center [685, 116] width 26 height 13
click at [482, 118] on div "重 置 查 询" at bounding box center [696, 116] width 105 height 13
click at [482, 118] on button "查 询" at bounding box center [685, 116] width 26 height 13
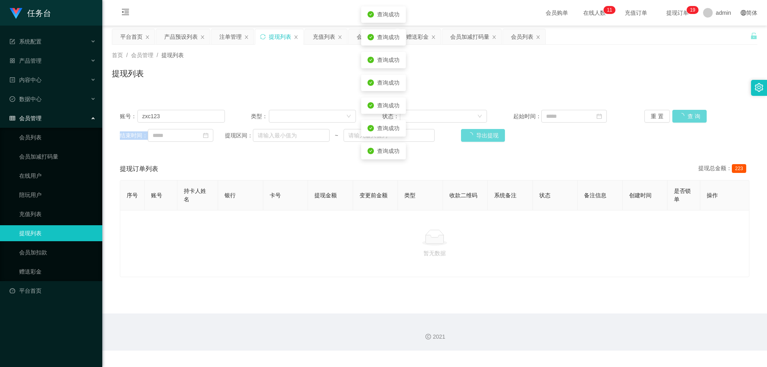
click at [482, 118] on div "重 置 查 询" at bounding box center [696, 116] width 105 height 13
click at [482, 118] on button "查 询" at bounding box center [685, 116] width 26 height 13
click at [482, 118] on div "重 置 查 询" at bounding box center [696, 116] width 105 height 13
click at [482, 118] on button "查 询" at bounding box center [685, 116] width 26 height 13
click at [482, 118] on div "重 置 查 询" at bounding box center [696, 116] width 105 height 13
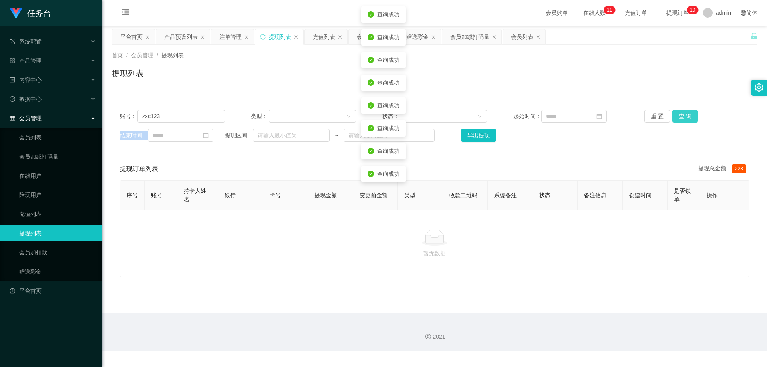
click at [482, 118] on button "查 询" at bounding box center [685, 116] width 26 height 13
click at [482, 118] on div "重 置 查 询" at bounding box center [696, 116] width 105 height 13
click at [482, 118] on button "查 询" at bounding box center [685, 116] width 26 height 13
click at [482, 118] on div "重 置 查 询" at bounding box center [696, 116] width 105 height 13
click at [482, 118] on button "查 询" at bounding box center [685, 116] width 26 height 13
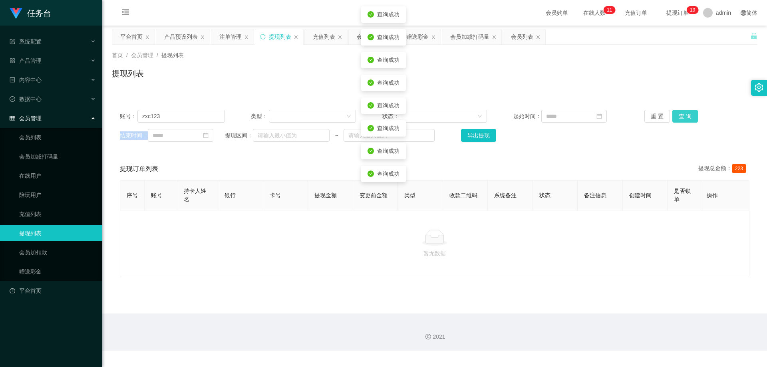
click at [482, 118] on div "重 置 查 询" at bounding box center [696, 116] width 105 height 13
click at [482, 118] on button "查 询" at bounding box center [685, 116] width 26 height 13
click at [482, 115] on button "重 置" at bounding box center [657, 116] width 26 height 13
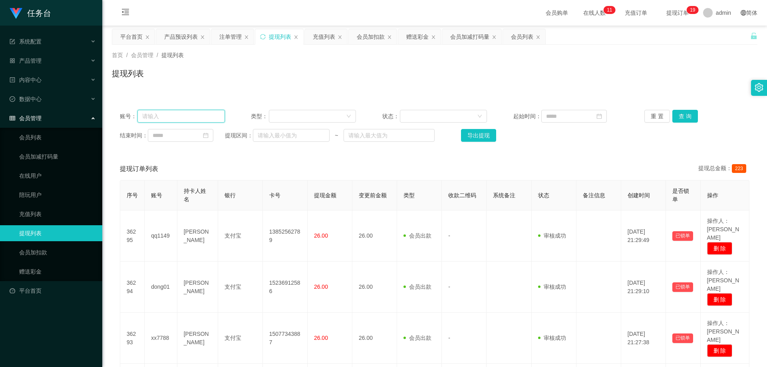
click at [202, 115] on input "text" at bounding box center [180, 116] width 87 height 13
paste input "zxc123"
type input "zxc123"
click at [482, 114] on button "查 询" at bounding box center [685, 116] width 26 height 13
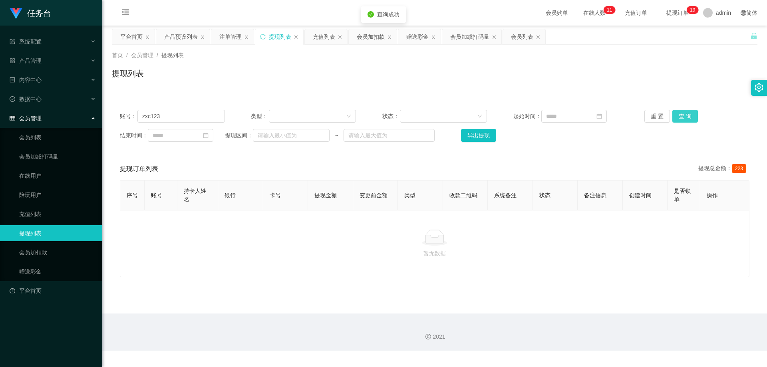
click at [482, 114] on button "查 询" at bounding box center [685, 116] width 26 height 13
click at [482, 115] on button "重 置" at bounding box center [657, 116] width 26 height 13
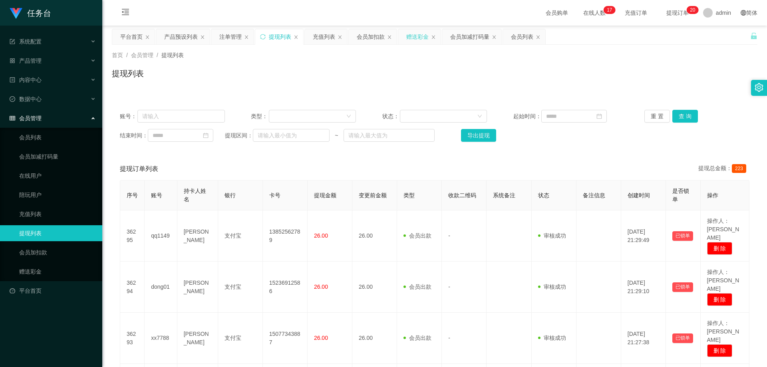
click at [415, 37] on div "赠送彩金" at bounding box center [417, 36] width 22 height 15
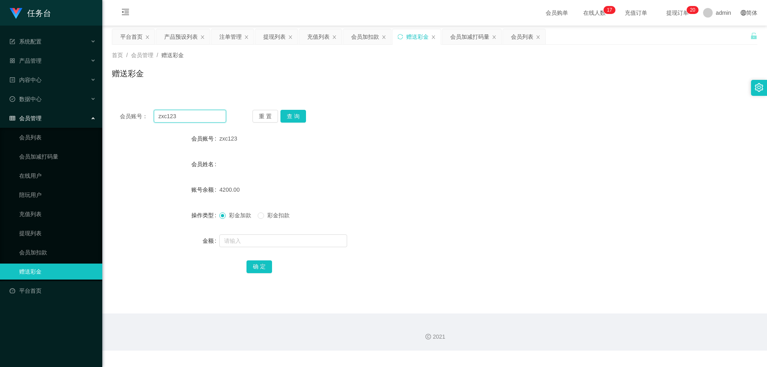
click at [191, 116] on input "zxc123" at bounding box center [190, 116] width 72 height 13
paste input "huahua"
type input "huahua"
click at [302, 118] on button "查 询" at bounding box center [293, 116] width 26 height 13
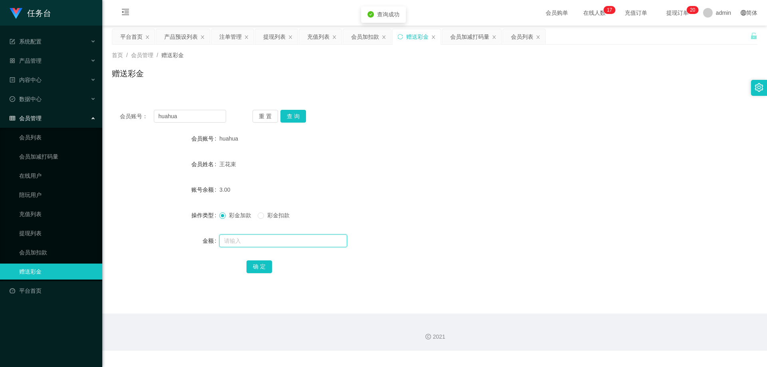
click at [291, 241] on input "text" at bounding box center [283, 240] width 128 height 13
type input "7"
type input "97"
click at [266, 263] on button "确 定" at bounding box center [259, 266] width 26 height 13
drag, startPoint x: 433, startPoint y: 268, endPoint x: 466, endPoint y: 243, distance: 41.5
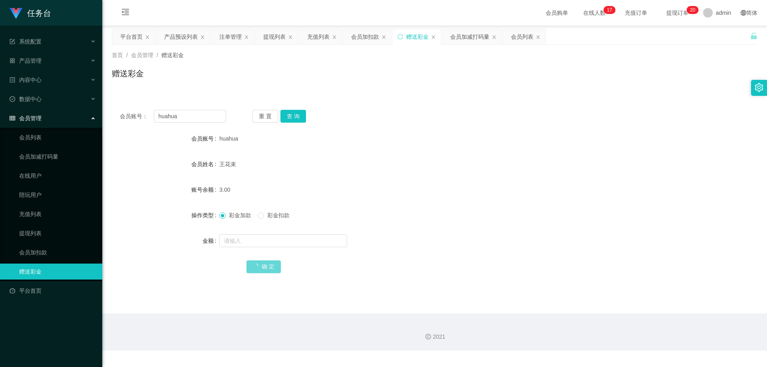
click at [433, 268] on div "确 定" at bounding box center [434, 266] width 377 height 16
click at [209, 120] on input "huahua" at bounding box center [190, 116] width 72 height 13
paste input "222333588"
type input "222333588"
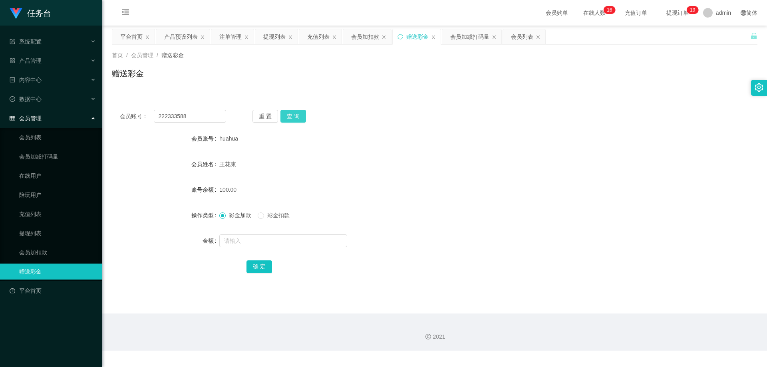
click at [298, 116] on button "查 询" at bounding box center [293, 116] width 26 height 13
click at [280, 244] on input "text" at bounding box center [283, 240] width 128 height 13
type input "997"
click at [260, 262] on button "确 定" at bounding box center [259, 266] width 26 height 13
click at [443, 285] on div "会员账号： 222333588 重 置 查 询 会员账号 222333588 会员姓名 [PERSON_NAME] 账号余额 3.00 操作类型 彩金加款 彩…" at bounding box center [434, 197] width 645 height 190
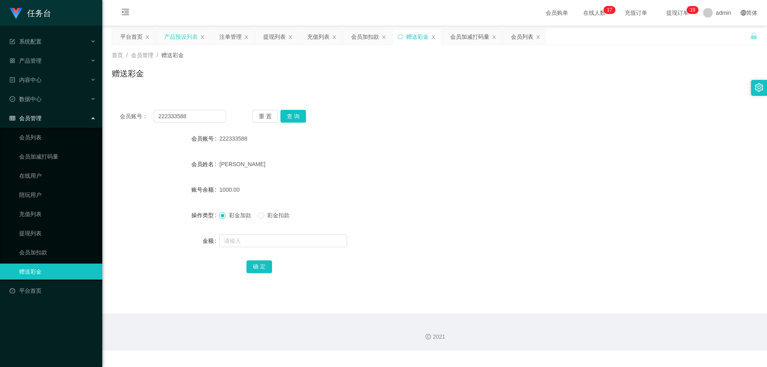
click at [182, 32] on div "产品预设列表" at bounding box center [181, 36] width 34 height 15
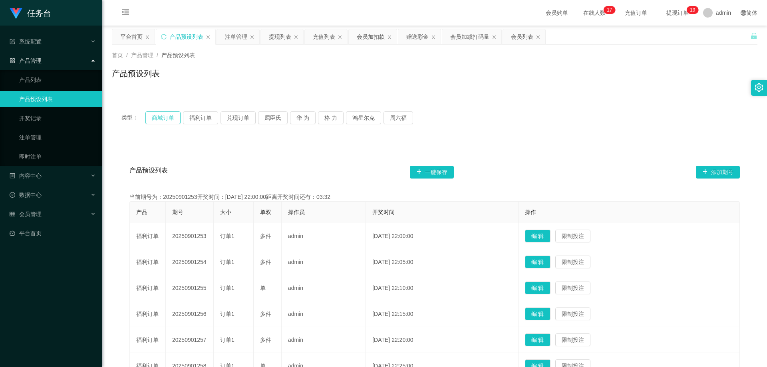
click at [149, 118] on button "商城订单" at bounding box center [162, 117] width 35 height 13
click at [408, 37] on div "赠送彩金" at bounding box center [417, 36] width 22 height 15
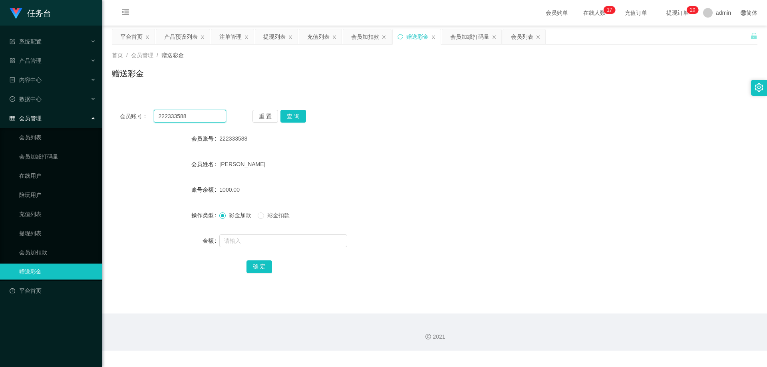
click at [198, 115] on input "222333588" at bounding box center [190, 116] width 72 height 13
paste input "qweqwe112233"
type input "qweqwe112233"
click at [295, 117] on button "查 询" at bounding box center [293, 116] width 26 height 13
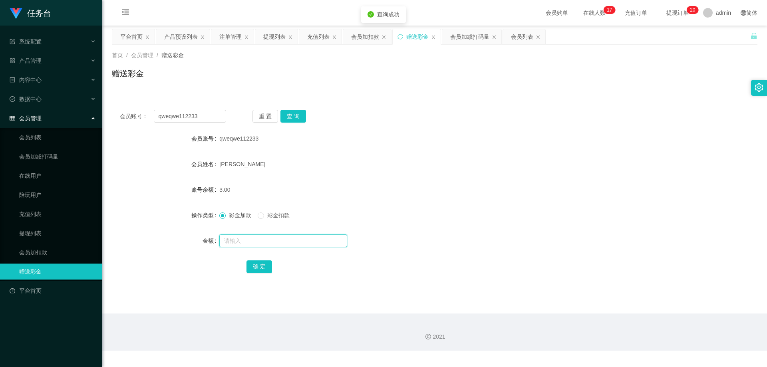
click at [276, 237] on input "text" at bounding box center [283, 240] width 128 height 13
type input "97"
drag, startPoint x: 260, startPoint y: 265, endPoint x: 394, endPoint y: 266, distance: 134.6
click at [260, 265] on button "确 定" at bounding box center [259, 266] width 26 height 13
click at [482, 266] on div "确 定" at bounding box center [434, 266] width 377 height 16
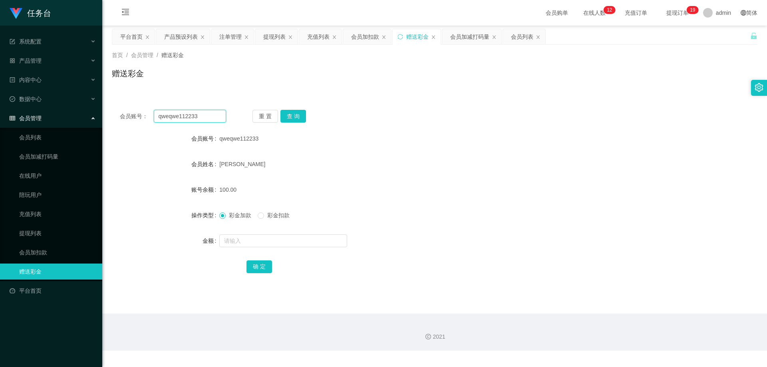
click at [205, 115] on input "qweqwe112233" at bounding box center [190, 116] width 72 height 13
paste input "xx7788"
type input "xx7788"
click at [302, 117] on button "查 询" at bounding box center [293, 116] width 26 height 13
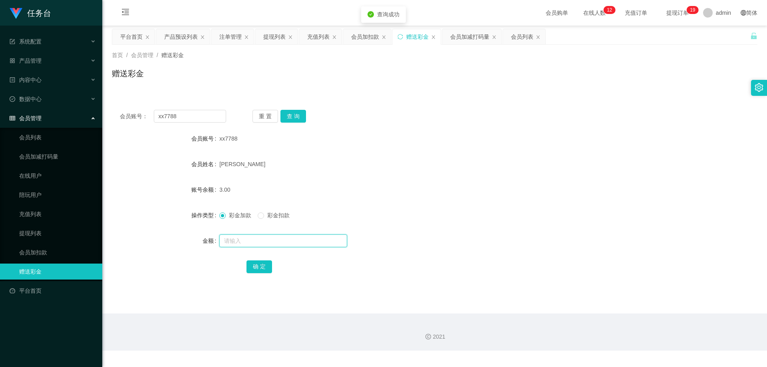
click at [260, 245] on input "text" at bounding box center [283, 240] width 128 height 13
type input "97"
drag, startPoint x: 258, startPoint y: 272, endPoint x: 292, endPoint y: 268, distance: 34.6
click at [258, 271] on button "确 定" at bounding box center [259, 266] width 26 height 13
click at [417, 268] on div "确 定" at bounding box center [434, 266] width 377 height 16
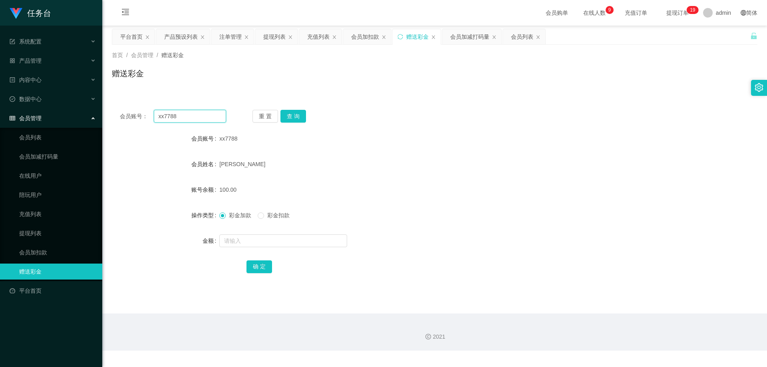
click at [189, 115] on input "xx7788" at bounding box center [190, 116] width 72 height 13
paste input "dong01"
type input "dong01"
click at [297, 118] on button "查 询" at bounding box center [293, 116] width 26 height 13
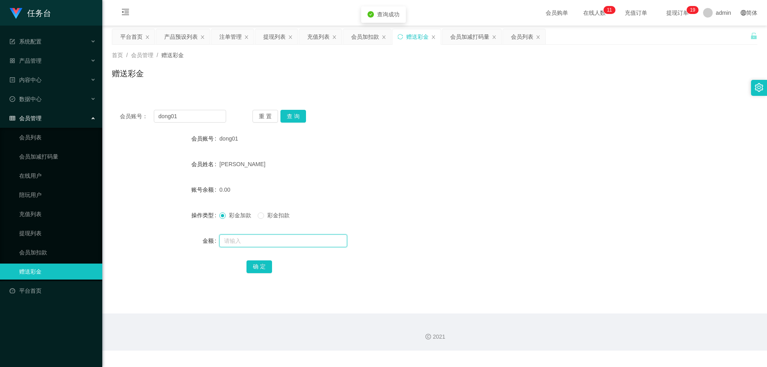
click at [292, 243] on input "text" at bounding box center [283, 240] width 128 height 13
type input "500"
click at [264, 263] on button "确 定" at bounding box center [259, 266] width 26 height 13
click at [463, 214] on div "彩金加款 彩金扣款" at bounding box center [407, 215] width 377 height 16
click at [198, 119] on input "dong01" at bounding box center [190, 116] width 72 height 13
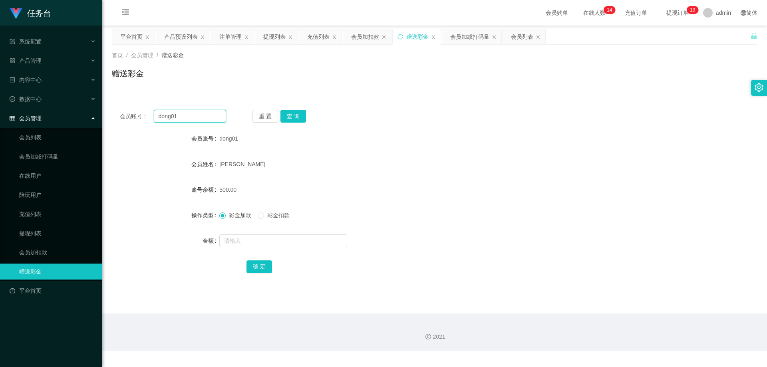
click at [198, 119] on input "dong01" at bounding box center [190, 116] width 72 height 13
paste input "huahua"
type input "huahua"
click at [299, 115] on button "查 询" at bounding box center [293, 116] width 26 height 13
click at [279, 241] on input "text" at bounding box center [283, 240] width 128 height 13
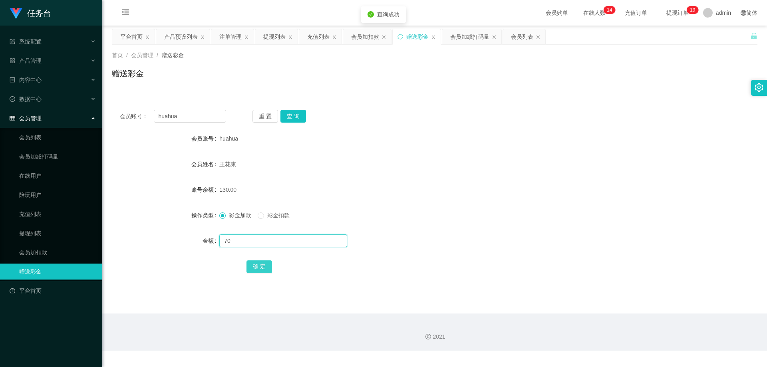
type input "70"
drag, startPoint x: 261, startPoint y: 266, endPoint x: 272, endPoint y: 264, distance: 10.9
click at [262, 266] on button "确 定" at bounding box center [259, 266] width 26 height 13
click at [402, 266] on div "确 定" at bounding box center [434, 266] width 377 height 16
click at [231, 38] on div "注单管理" at bounding box center [230, 36] width 22 height 15
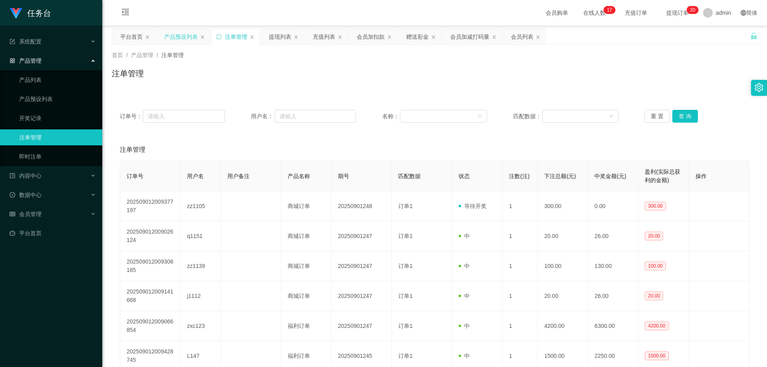
click at [182, 38] on div "产品预设列表" at bounding box center [181, 36] width 34 height 15
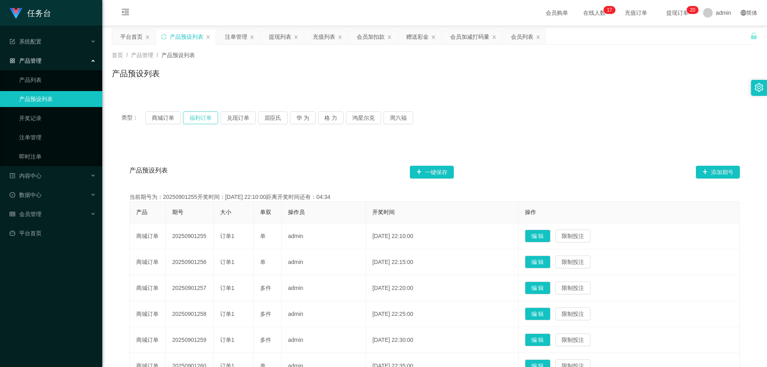
click at [204, 116] on button "福利订单" at bounding box center [200, 117] width 35 height 13
click at [238, 36] on div "注单管理" at bounding box center [236, 36] width 22 height 15
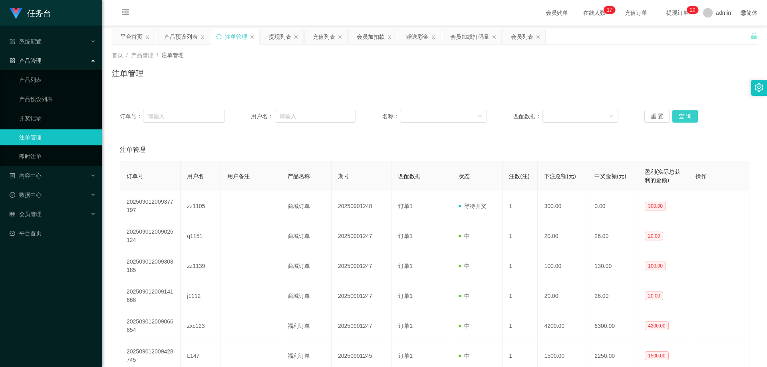
click at [482, 117] on button "查 询" at bounding box center [685, 116] width 26 height 13
click at [482, 115] on button "查 询" at bounding box center [685, 116] width 26 height 13
click at [482, 115] on button "查 询" at bounding box center [689, 116] width 34 height 13
click at [482, 115] on button "查 询" at bounding box center [685, 116] width 26 height 13
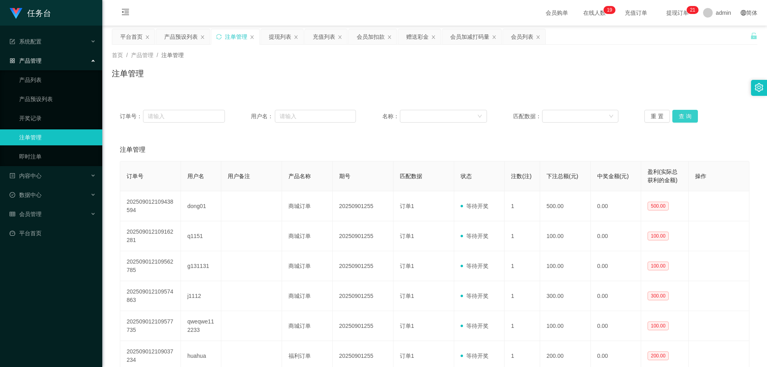
click at [482, 115] on button "查 询" at bounding box center [685, 116] width 26 height 13
click at [409, 38] on div "赠送彩金" at bounding box center [417, 36] width 22 height 15
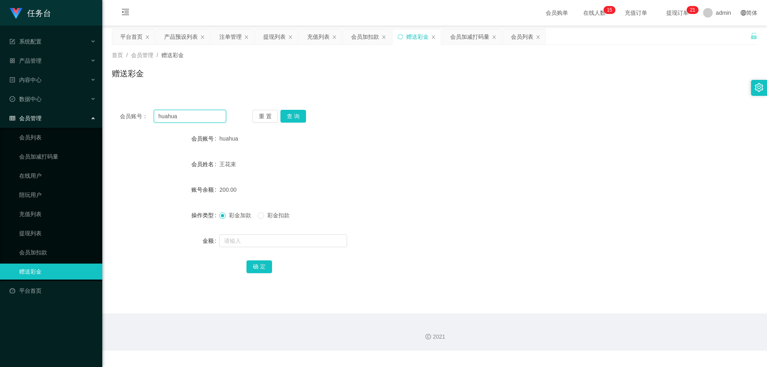
click at [202, 115] on input "huahua" at bounding box center [190, 116] width 72 height 13
paste input "222333588"
type input "222333588"
click at [293, 119] on button "查 询" at bounding box center [293, 116] width 26 height 13
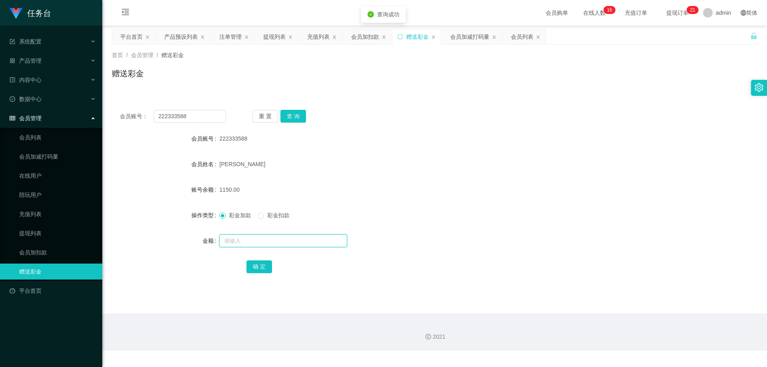
click at [260, 243] on input "text" at bounding box center [283, 240] width 128 height 13
type input "150"
click at [263, 266] on button "确 定" at bounding box center [259, 266] width 26 height 13
click at [478, 274] on div "确 定" at bounding box center [434, 266] width 377 height 16
click at [219, 116] on input "222333588" at bounding box center [190, 116] width 72 height 13
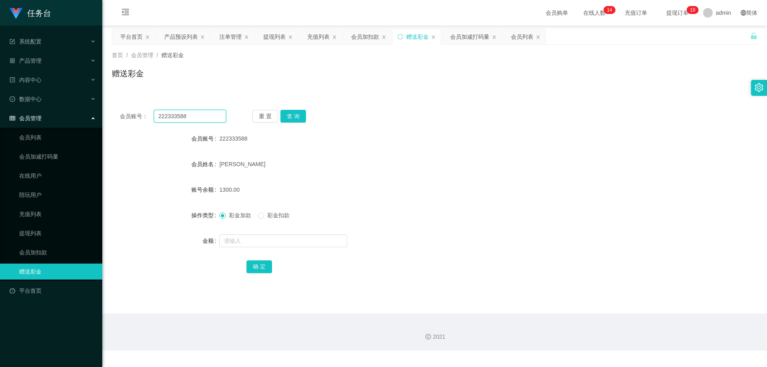
click at [219, 116] on input "222333588" at bounding box center [190, 116] width 72 height 13
click at [298, 117] on button "查 询" at bounding box center [293, 116] width 26 height 13
click at [270, 238] on input "text" at bounding box center [283, 240] width 128 height 13
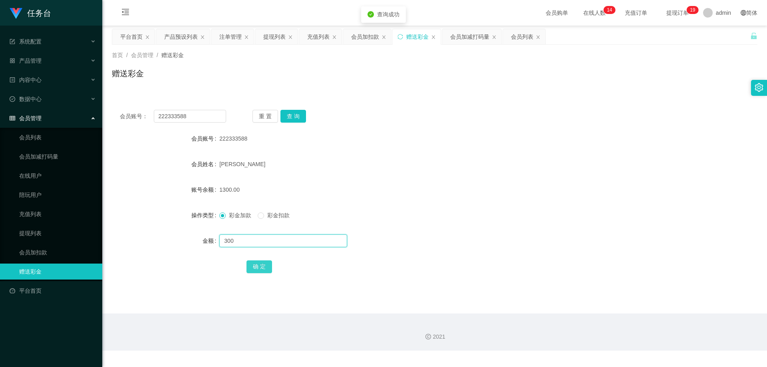
type input "300"
drag, startPoint x: 268, startPoint y: 264, endPoint x: 285, endPoint y: 263, distance: 17.2
click at [268, 264] on button "确 定" at bounding box center [259, 266] width 26 height 13
drag, startPoint x: 381, startPoint y: 265, endPoint x: 433, endPoint y: 230, distance: 62.8
click at [381, 264] on div "确 定" at bounding box center [434, 266] width 377 height 16
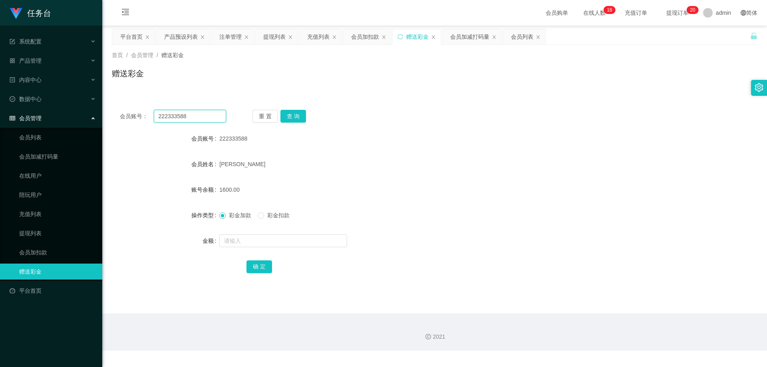
click at [206, 111] on input "222333588" at bounding box center [190, 116] width 72 height 13
paste input "dong01"
type input "dong01"
click at [291, 114] on button "查 询" at bounding box center [293, 116] width 26 height 13
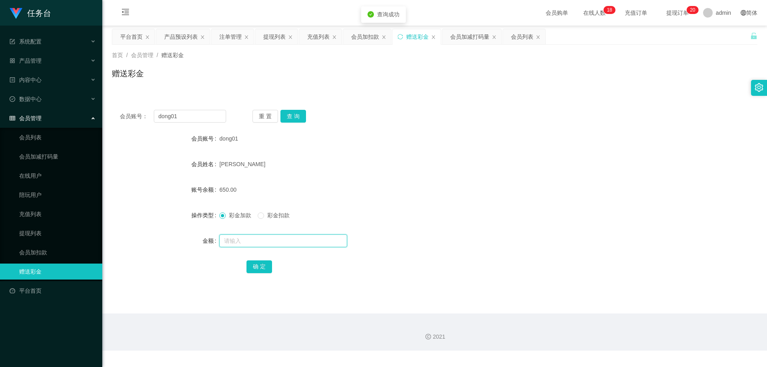
click at [284, 237] on input "text" at bounding box center [283, 240] width 128 height 13
type input "150"
drag, startPoint x: 257, startPoint y: 265, endPoint x: 274, endPoint y: 260, distance: 17.1
click at [258, 264] on button "确 定" at bounding box center [259, 266] width 26 height 13
click at [395, 267] on div "确 定" at bounding box center [434, 266] width 377 height 16
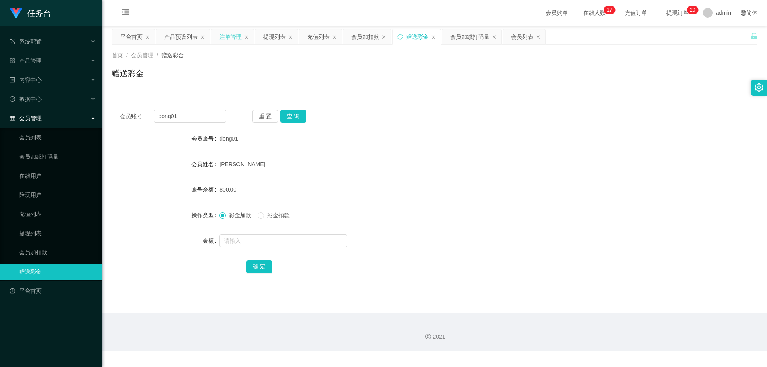
click at [227, 38] on div "注单管理" at bounding box center [230, 36] width 22 height 15
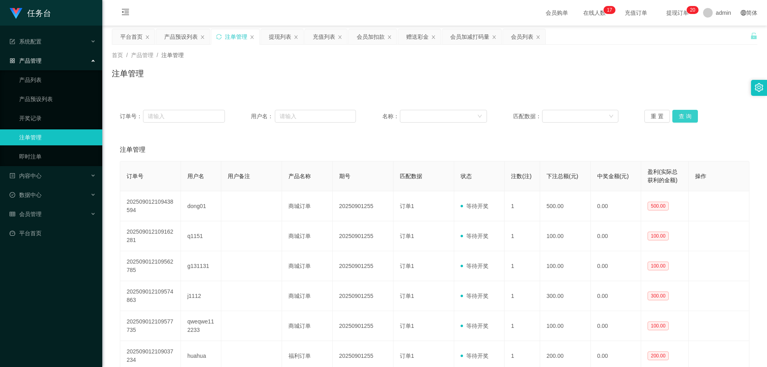
click at [482, 118] on button "查 询" at bounding box center [685, 116] width 26 height 13
click at [482, 117] on button "查 询" at bounding box center [685, 116] width 26 height 13
click at [482, 117] on div "重 置 查 询" at bounding box center [696, 116] width 105 height 13
click at [482, 117] on button "查 询" at bounding box center [685, 116] width 26 height 13
click at [482, 117] on div "重 置 查 询" at bounding box center [696, 116] width 105 height 13
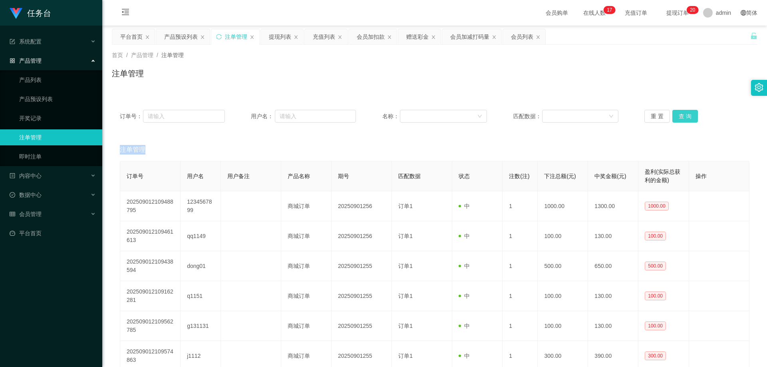
click at [482, 117] on button "查 询" at bounding box center [685, 116] width 26 height 13
click at [482, 117] on div "重 置 查 询" at bounding box center [696, 116] width 105 height 13
click at [482, 117] on button "查 询" at bounding box center [685, 116] width 26 height 13
click at [482, 117] on div "重 置 查 询" at bounding box center [696, 116] width 105 height 13
click at [482, 117] on button "查 询" at bounding box center [685, 116] width 26 height 13
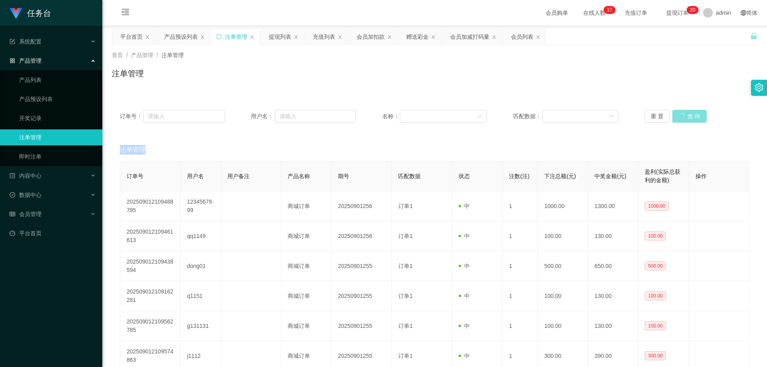
drag, startPoint x: 689, startPoint y: 117, endPoint x: 672, endPoint y: 119, distance: 16.9
click at [482, 117] on div "重 置 查 询" at bounding box center [696, 116] width 105 height 13
click at [482, 111] on button "查 询" at bounding box center [685, 116] width 26 height 13
click at [185, 35] on div "产品预设列表" at bounding box center [181, 36] width 34 height 15
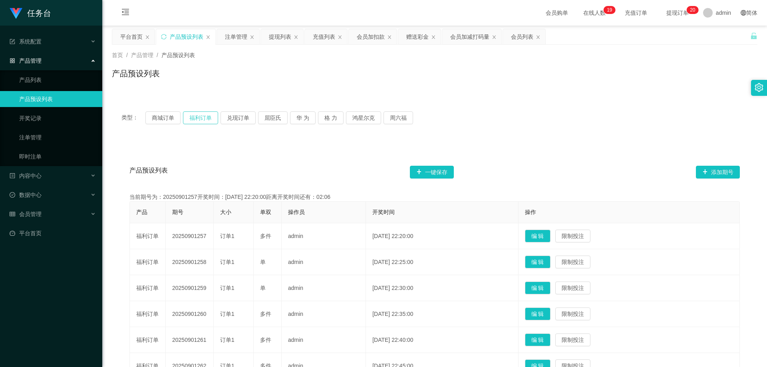
click at [206, 119] on button "福利订单" at bounding box center [200, 117] width 35 height 13
click at [238, 38] on div "注单管理" at bounding box center [236, 36] width 22 height 15
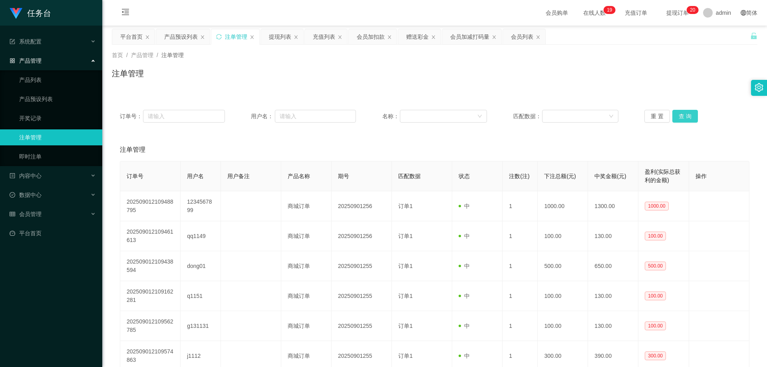
click at [482, 116] on button "查 询" at bounding box center [685, 116] width 26 height 13
click at [482, 114] on button "查 询" at bounding box center [685, 116] width 26 height 13
click at [482, 115] on button "查 询" at bounding box center [685, 116] width 26 height 13
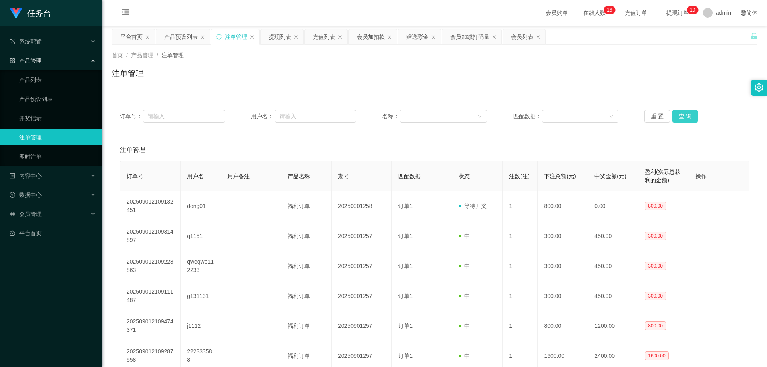
click at [482, 115] on button "查 询" at bounding box center [685, 116] width 26 height 13
click at [482, 115] on button "查 询" at bounding box center [689, 116] width 34 height 13
click at [482, 115] on div "重 置 查 询" at bounding box center [696, 116] width 105 height 13
click at [482, 115] on button "查 询" at bounding box center [685, 116] width 26 height 13
click at [482, 115] on div "重 置 查 询" at bounding box center [696, 116] width 105 height 13
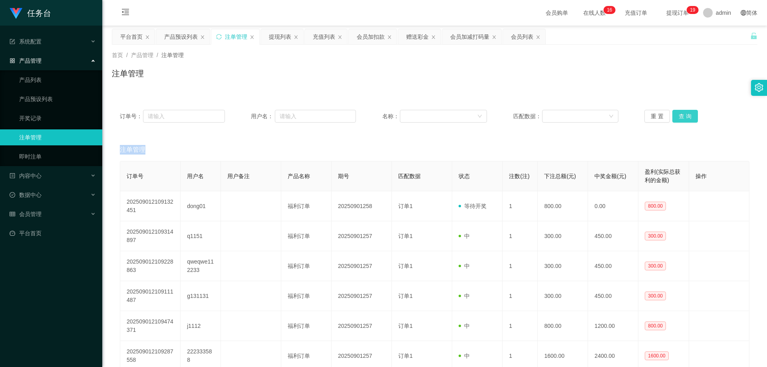
click at [482, 115] on button "查 询" at bounding box center [685, 116] width 26 height 13
click at [184, 39] on div "产品预设列表" at bounding box center [181, 36] width 34 height 15
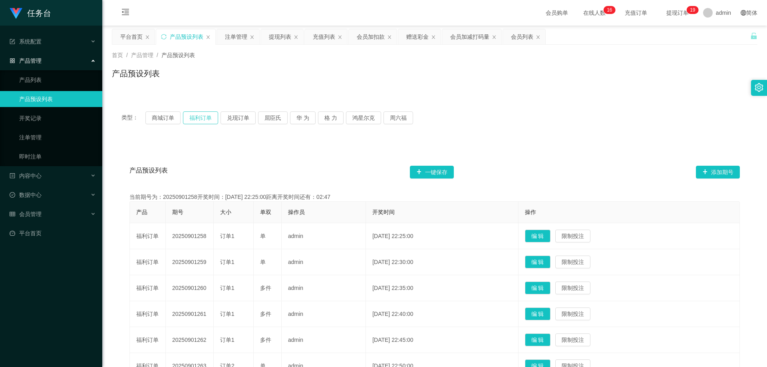
click at [199, 116] on button "福利订单" at bounding box center [200, 117] width 35 height 13
click at [282, 32] on div "提现列表" at bounding box center [280, 36] width 22 height 15
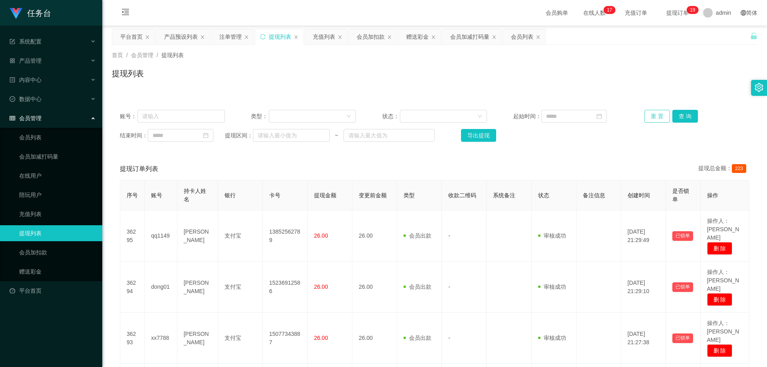
click at [482, 119] on button "重 置" at bounding box center [657, 116] width 26 height 13
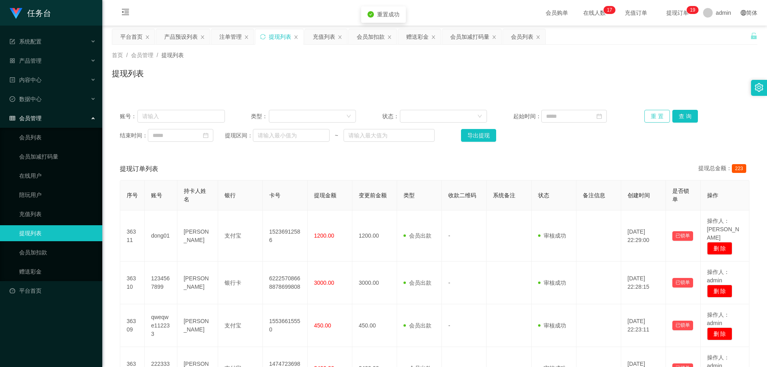
click at [482, 118] on button "重 置" at bounding box center [657, 116] width 26 height 13
click at [482, 113] on button "重 置" at bounding box center [657, 116] width 26 height 13
click at [482, 34] on div "会员列表" at bounding box center [522, 36] width 22 height 15
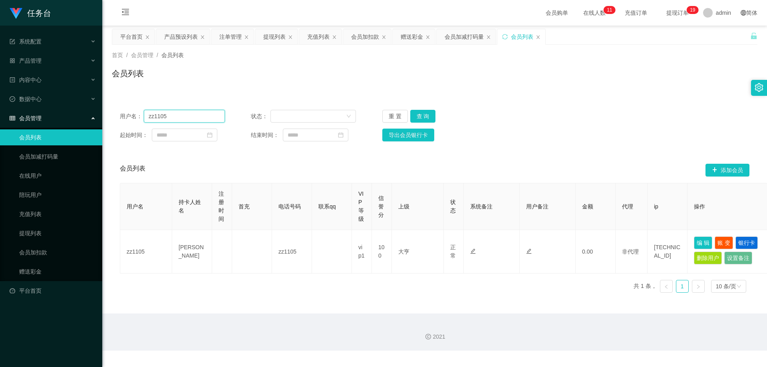
click at [196, 119] on input "zz1105" at bounding box center [184, 116] width 81 height 13
paste input "aaa666"
type input "aaa666"
click at [419, 116] on button "查 询" at bounding box center [423, 116] width 26 height 13
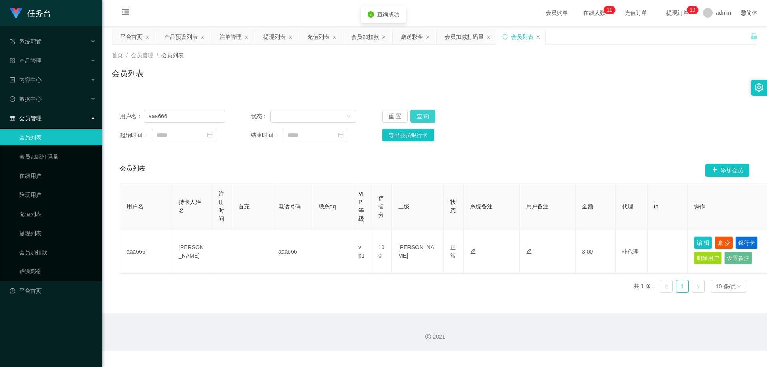
click at [420, 115] on button "查 询" at bounding box center [423, 116] width 26 height 13
click at [409, 36] on div "赠送彩金" at bounding box center [412, 36] width 22 height 15
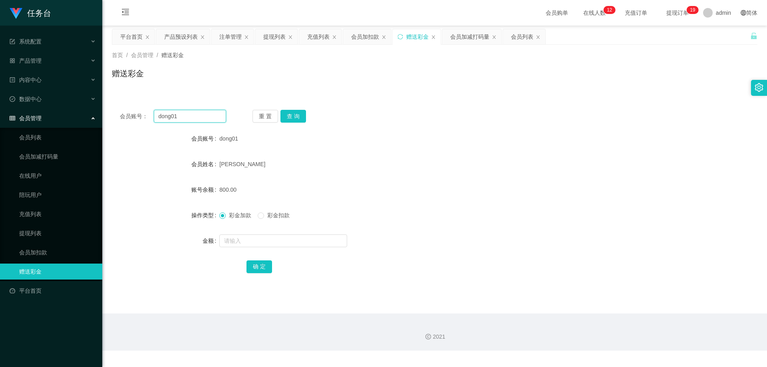
click at [195, 117] on input "dong01" at bounding box center [190, 116] width 72 height 13
paste input "aaa666"
type input "aaa666"
click at [300, 117] on button "查 询" at bounding box center [293, 116] width 26 height 13
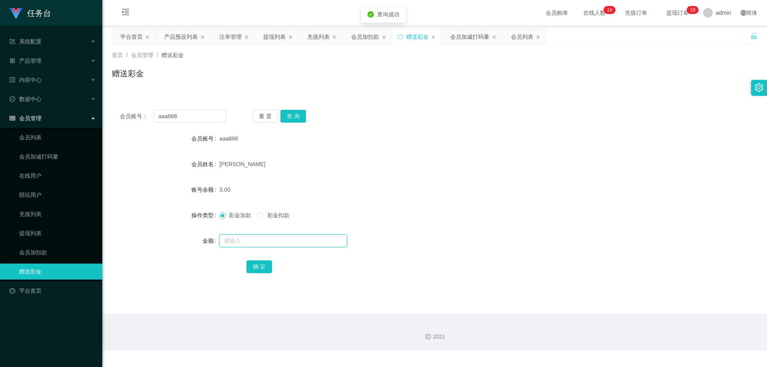
click at [253, 244] on input "text" at bounding box center [283, 240] width 128 height 13
type input "497"
click at [259, 265] on button "确 定" at bounding box center [259, 266] width 26 height 13
drag, startPoint x: 431, startPoint y: 269, endPoint x: 493, endPoint y: 232, distance: 72.5
click at [431, 269] on div "确 定" at bounding box center [434, 266] width 377 height 16
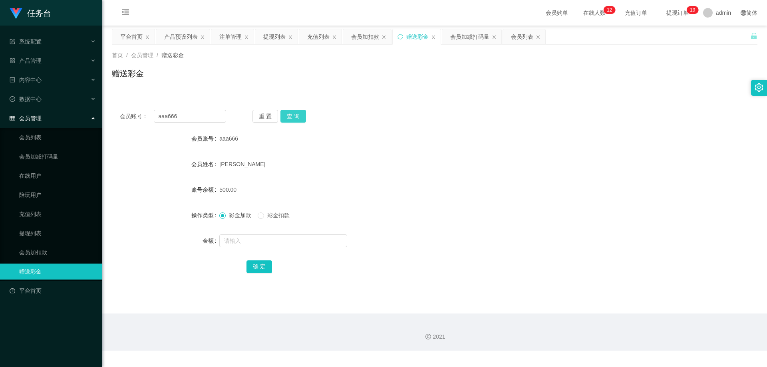
click at [294, 112] on button "查 询" at bounding box center [293, 116] width 26 height 13
click at [186, 39] on div "产品预设列表" at bounding box center [181, 36] width 34 height 15
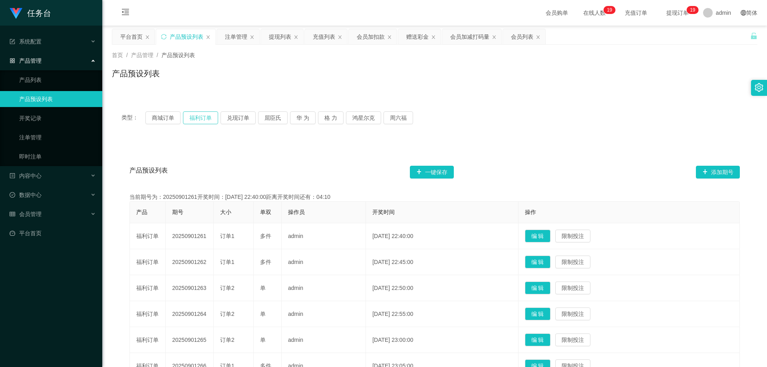
click at [186, 119] on button "福利订单" at bounding box center [200, 117] width 35 height 13
click at [167, 118] on button "商城订单" at bounding box center [162, 117] width 35 height 13
click at [194, 116] on button "福利订单" at bounding box center [200, 117] width 35 height 13
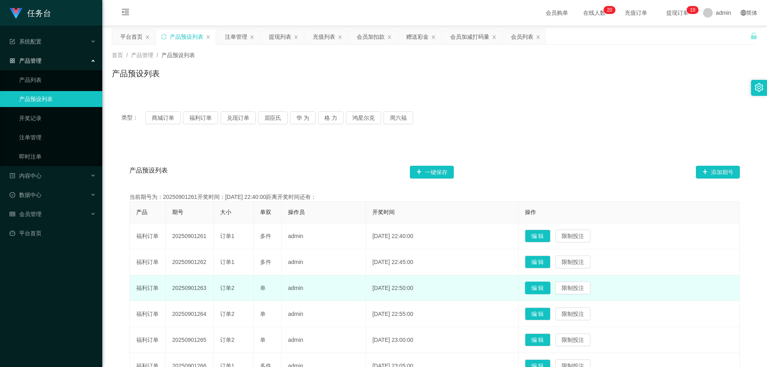
click at [482, 287] on button "编 辑" at bounding box center [538, 288] width 26 height 13
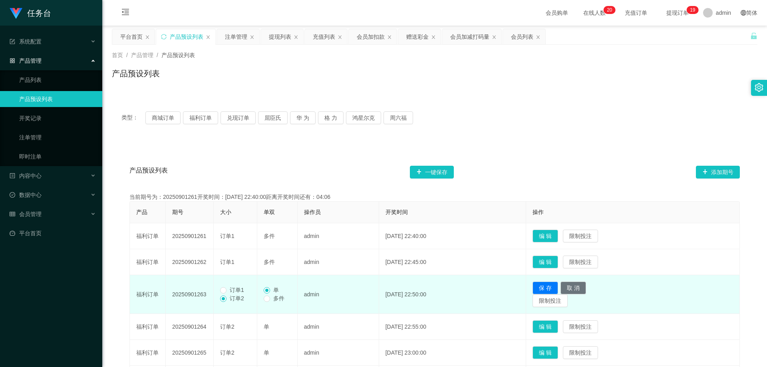
click at [238, 289] on span "订单1" at bounding box center [236, 290] width 21 height 6
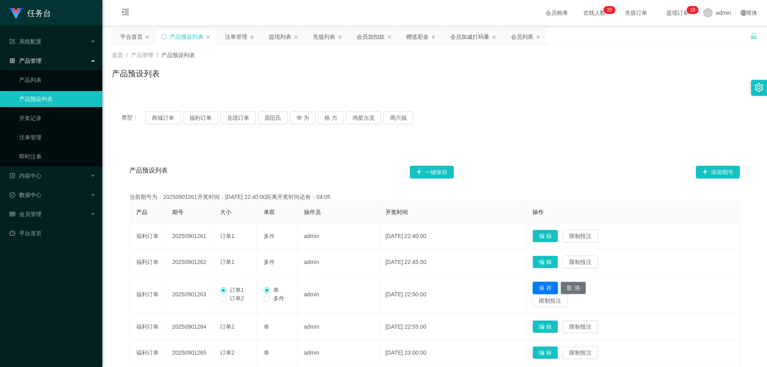
click at [482, 286] on button "保 存" at bounding box center [545, 288] width 26 height 13
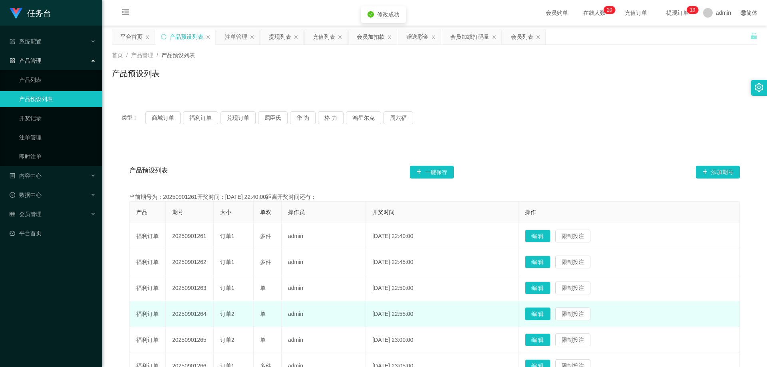
click at [482, 315] on button "编 辑" at bounding box center [538, 313] width 26 height 13
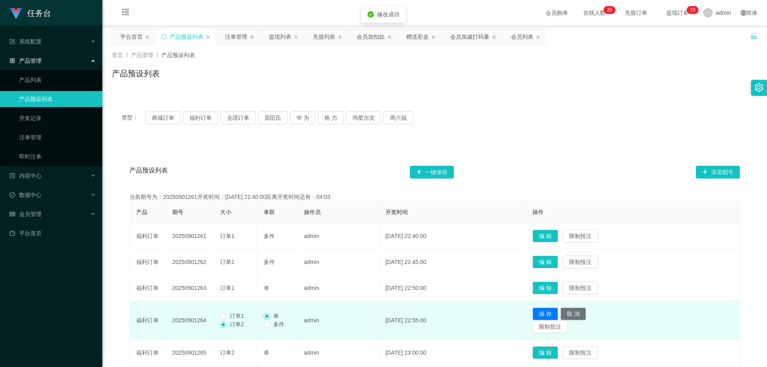
click at [237, 317] on span "订单1" at bounding box center [236, 316] width 21 height 6
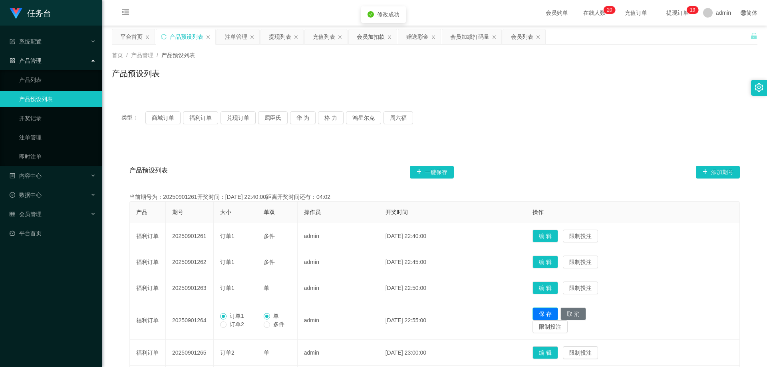
click at [482, 307] on button "保 存" at bounding box center [545, 313] width 26 height 13
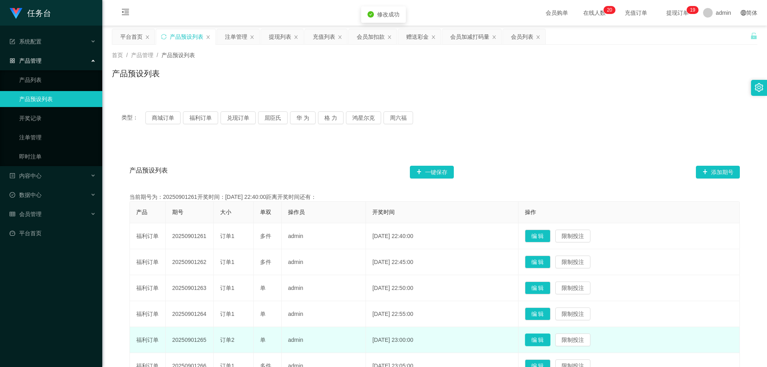
click at [482, 338] on button "编 辑" at bounding box center [538, 339] width 26 height 13
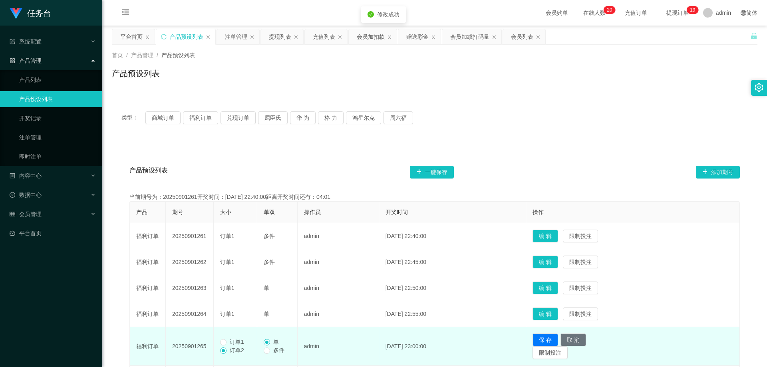
click at [234, 340] on span "订单1" at bounding box center [236, 342] width 21 height 6
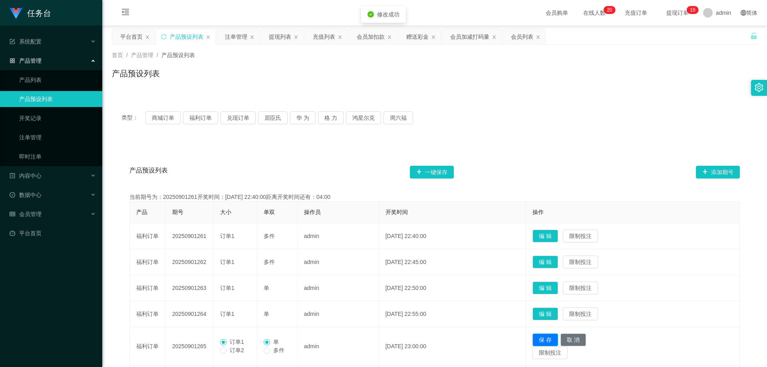
click at [482, 337] on button "保 存" at bounding box center [545, 339] width 26 height 13
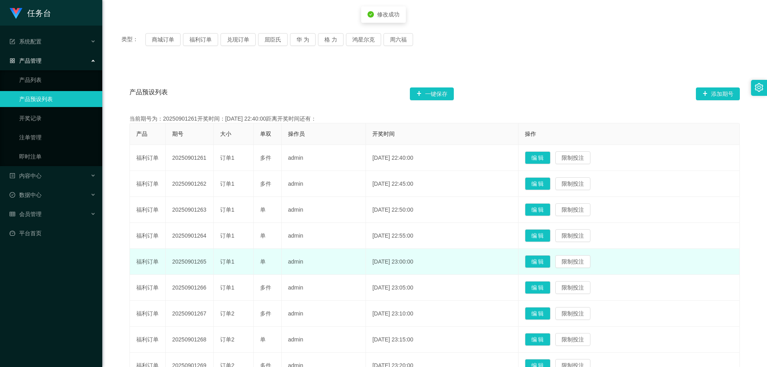
scroll to position [80, 0]
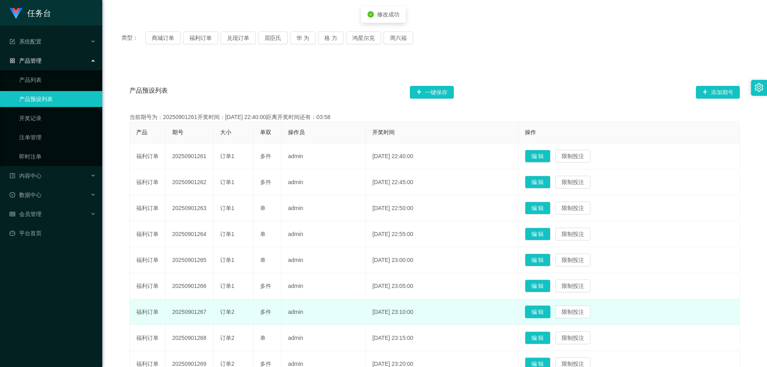
drag, startPoint x: 541, startPoint y: 311, endPoint x: 535, endPoint y: 311, distance: 5.2
click at [482, 311] on button "编 辑" at bounding box center [538, 311] width 26 height 13
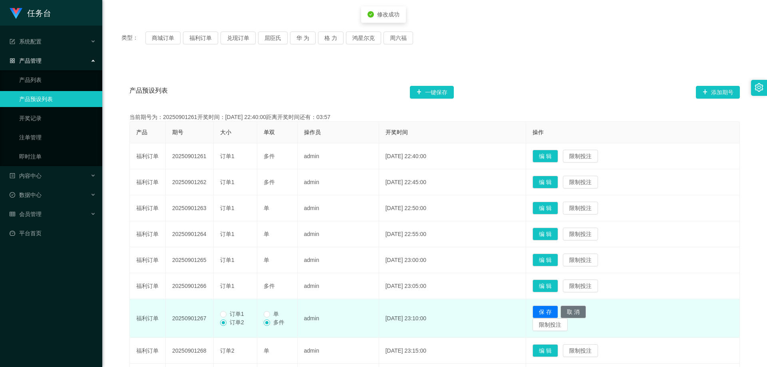
click at [237, 313] on span "订单1" at bounding box center [236, 314] width 21 height 6
click at [482, 309] on button "保 存" at bounding box center [545, 311] width 26 height 13
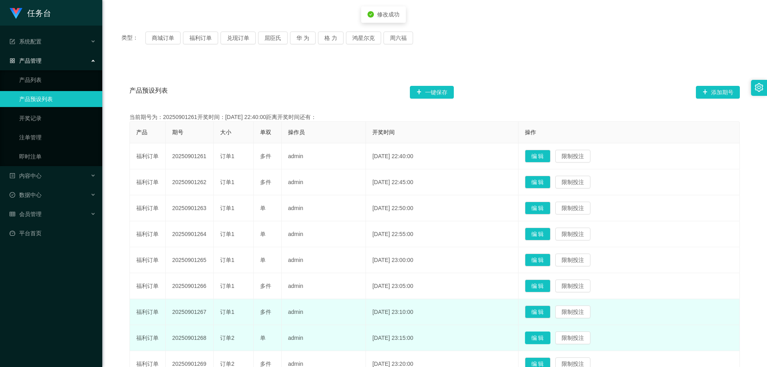
click at [482, 337] on button "编 辑" at bounding box center [538, 337] width 26 height 13
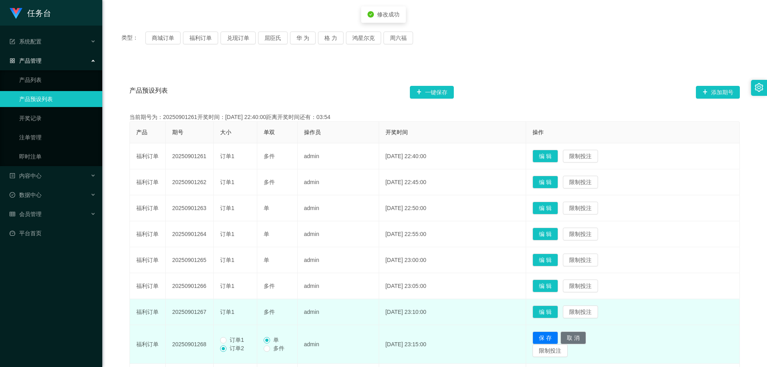
click at [234, 338] on span "订单1" at bounding box center [236, 340] width 21 height 6
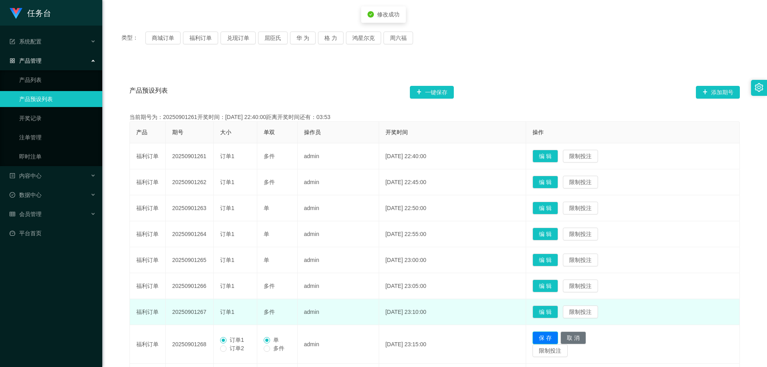
click at [482, 337] on button "保 存" at bounding box center [545, 337] width 26 height 13
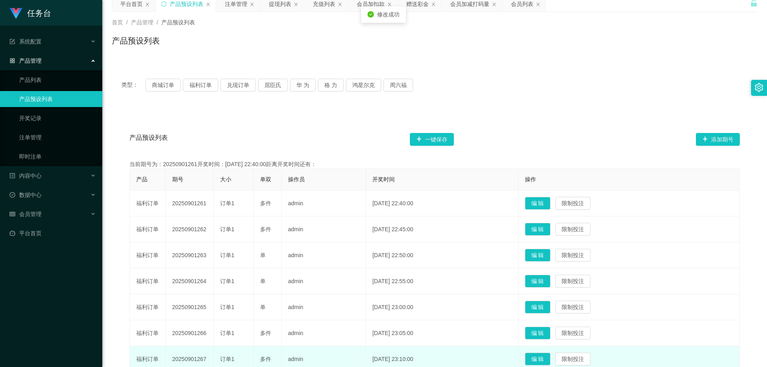
scroll to position [0, 0]
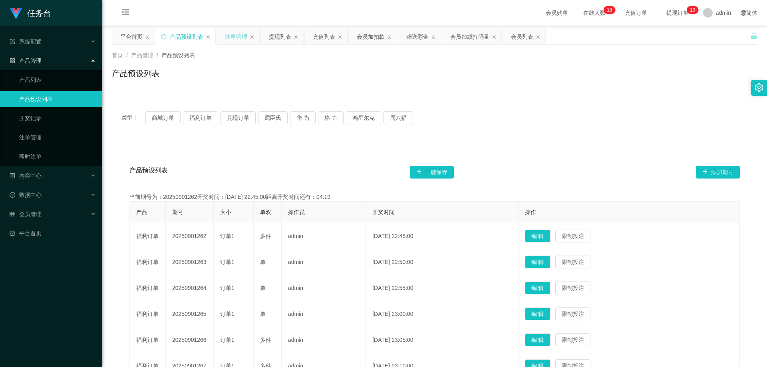
click at [242, 38] on div "注单管理" at bounding box center [236, 36] width 22 height 15
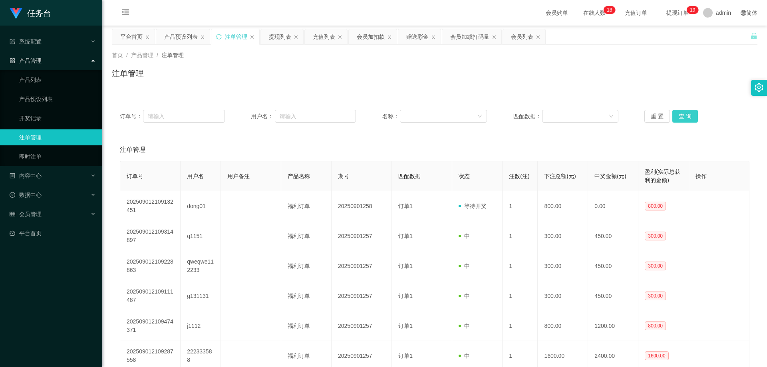
click at [482, 115] on button "查 询" at bounding box center [685, 116] width 26 height 13
click at [482, 115] on button "重 置" at bounding box center [657, 116] width 26 height 13
click at [482, 114] on button "重 置" at bounding box center [657, 116] width 26 height 13
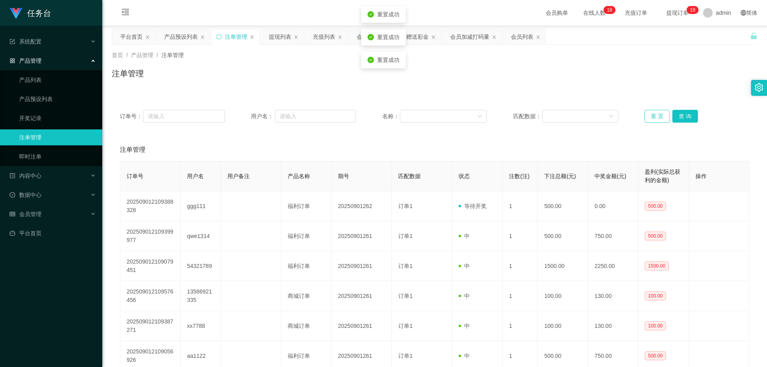
click at [482, 114] on button "重 置" at bounding box center [657, 116] width 26 height 13
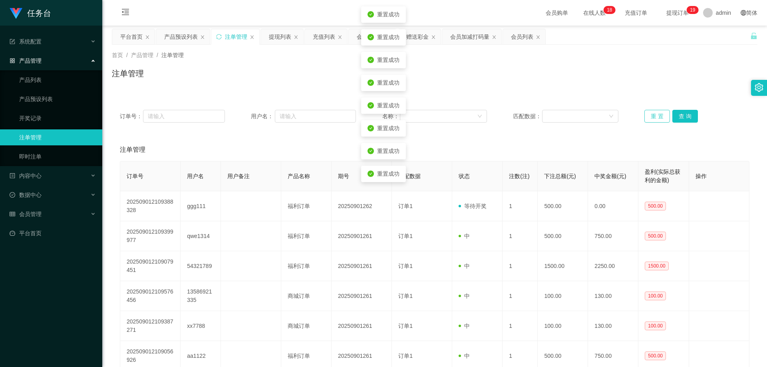
click at [482, 114] on button "重 置" at bounding box center [657, 116] width 26 height 13
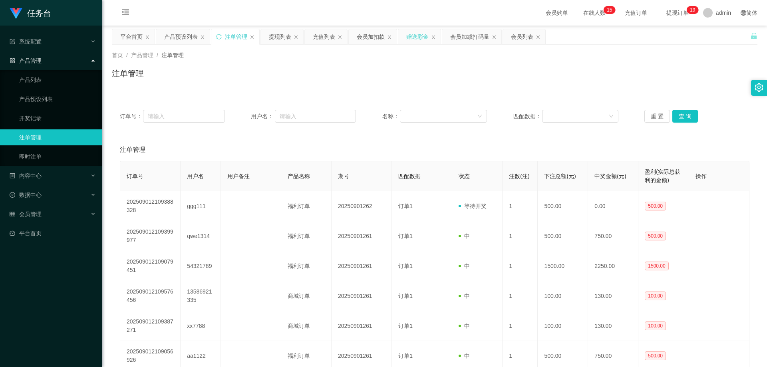
click at [413, 40] on div "赠送彩金" at bounding box center [417, 36] width 22 height 15
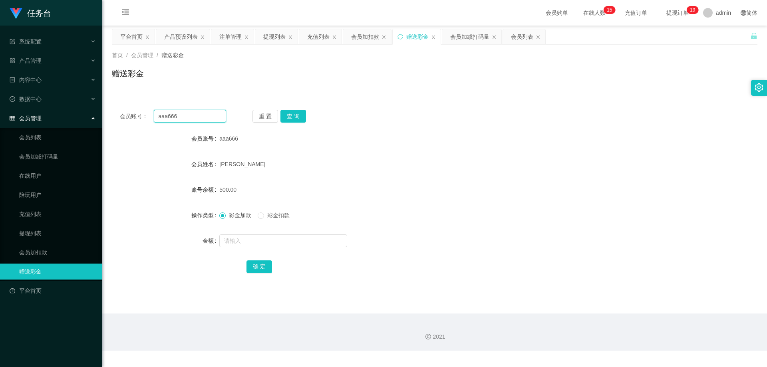
click at [194, 119] on input "aaa666" at bounding box center [190, 116] width 72 height 13
click at [292, 121] on button "查 询" at bounding box center [293, 116] width 26 height 13
click at [272, 242] on input "text" at bounding box center [283, 240] width 128 height 13
type input "350"
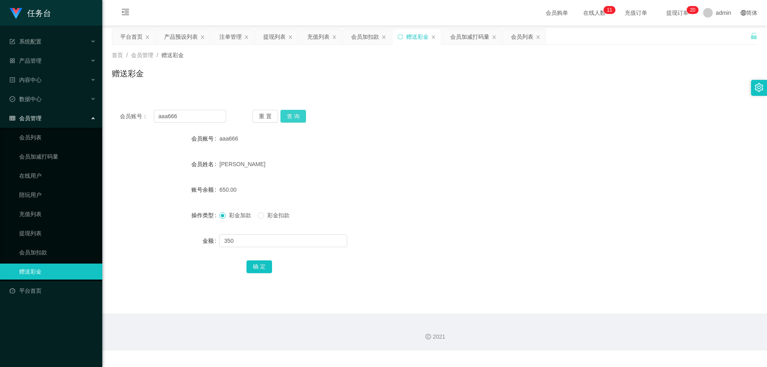
click at [290, 117] on button "查 询" at bounding box center [293, 116] width 26 height 13
click at [255, 244] on input "text" at bounding box center [283, 240] width 128 height 13
type input "350"
drag, startPoint x: 260, startPoint y: 267, endPoint x: 333, endPoint y: 270, distance: 73.1
click at [260, 267] on button "确 定" at bounding box center [259, 266] width 26 height 13
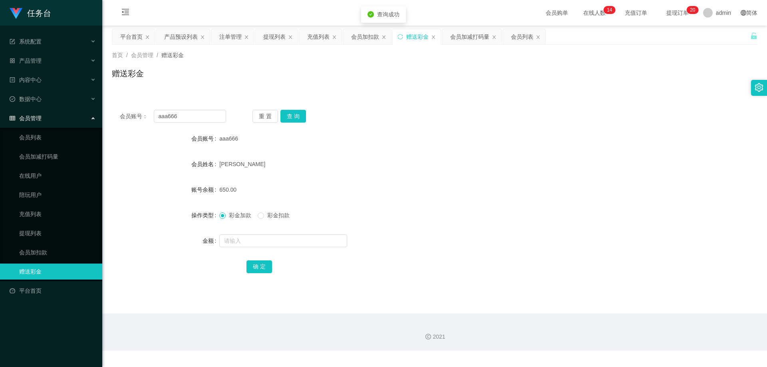
click at [410, 272] on div "确 定" at bounding box center [434, 266] width 377 height 16
click at [230, 40] on div "注单管理" at bounding box center [230, 36] width 22 height 15
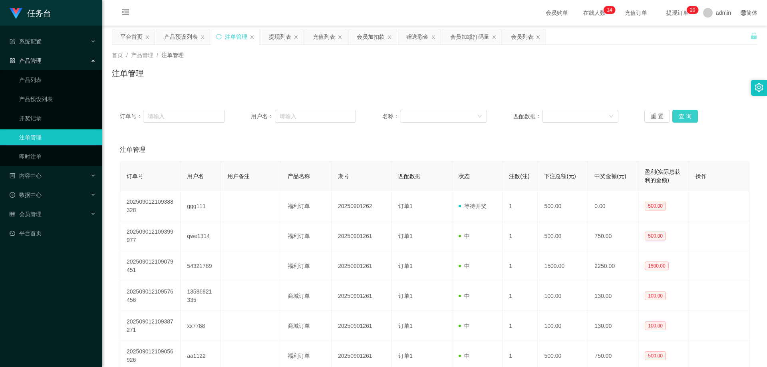
click at [482, 118] on button "查 询" at bounding box center [685, 116] width 26 height 13
click at [482, 118] on div "重 置 查 询" at bounding box center [696, 116] width 105 height 13
click at [482, 118] on button "查 询" at bounding box center [685, 116] width 26 height 13
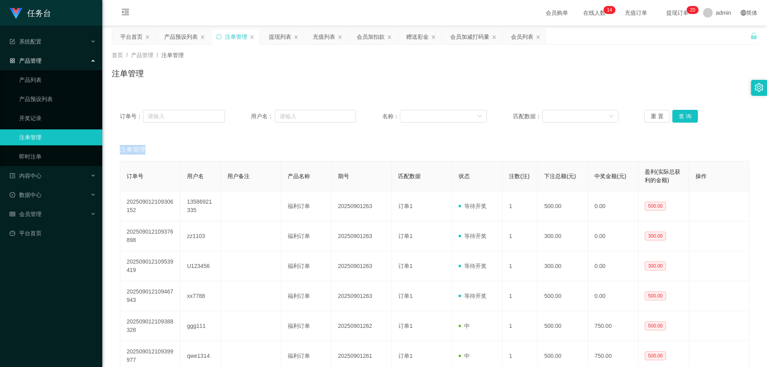
click at [482, 118] on div "重 置 查 询" at bounding box center [696, 116] width 105 height 13
click at [482, 118] on button "查 询" at bounding box center [685, 116] width 26 height 13
click at [482, 117] on div "重 置 查 询" at bounding box center [696, 116] width 105 height 13
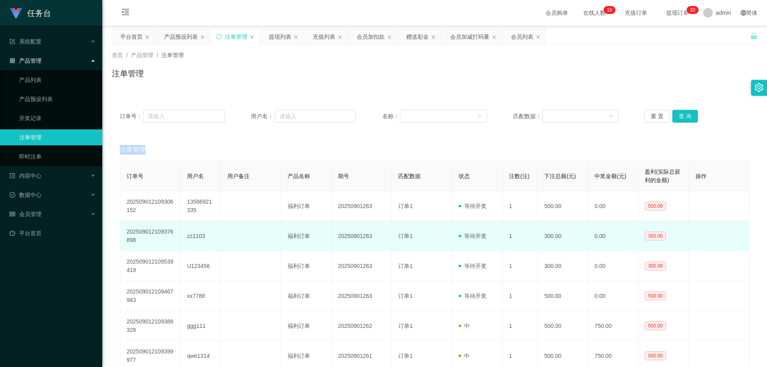
scroll to position [40, 0]
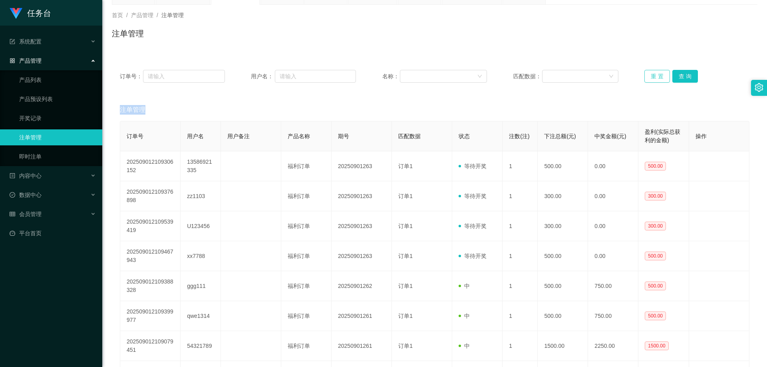
click at [482, 77] on button "重 置" at bounding box center [657, 76] width 26 height 13
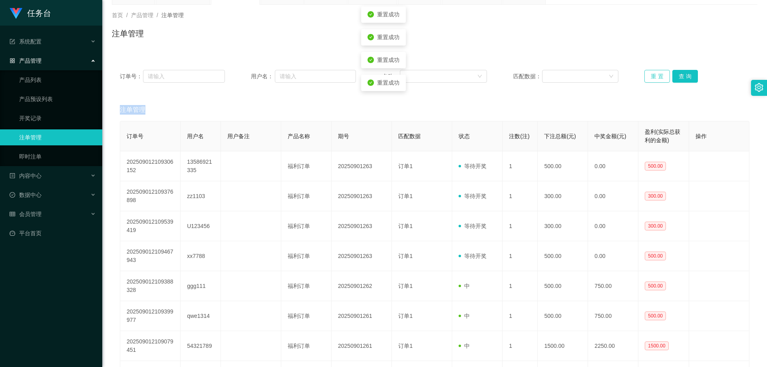
click at [482, 77] on button "重 置" at bounding box center [657, 76] width 26 height 13
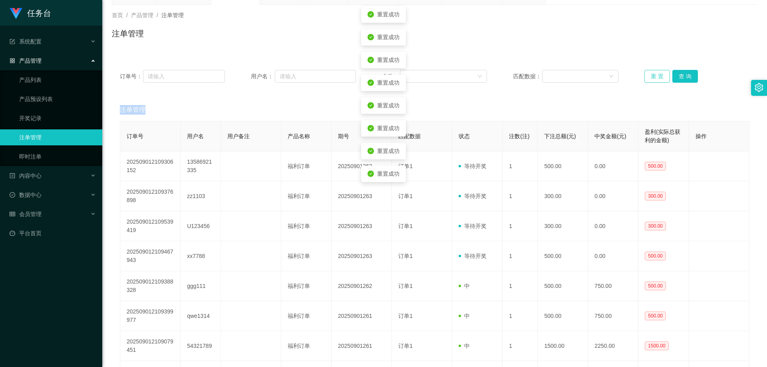
click at [482, 77] on button "重 置" at bounding box center [657, 76] width 26 height 13
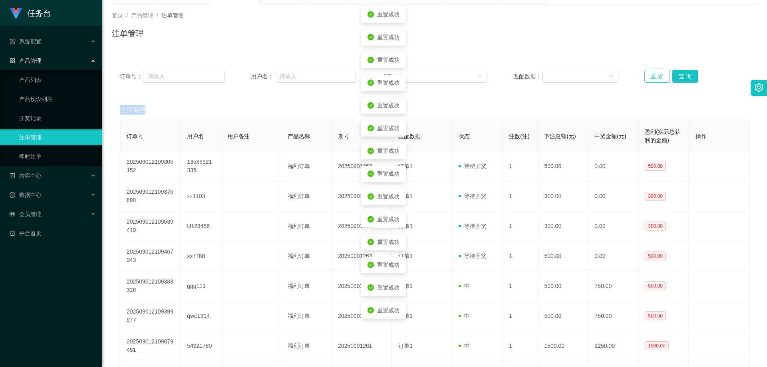
click at [482, 77] on button "重 置" at bounding box center [657, 76] width 26 height 13
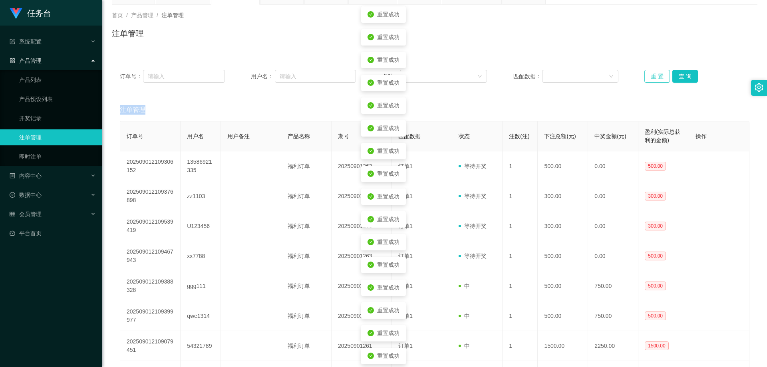
click at [482, 77] on button "重 置" at bounding box center [657, 76] width 26 height 13
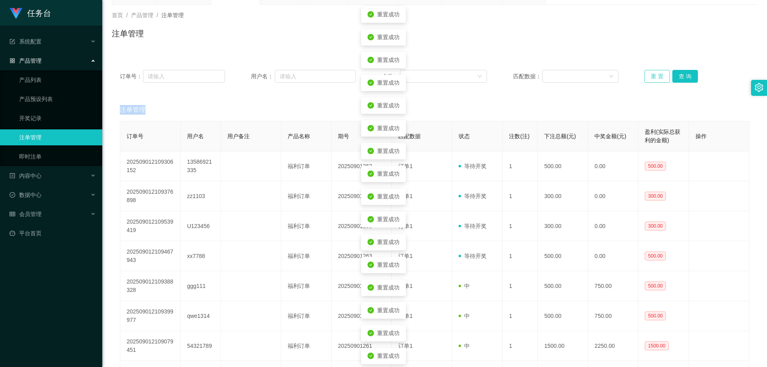
click at [482, 77] on button "重 置" at bounding box center [657, 76] width 26 height 13
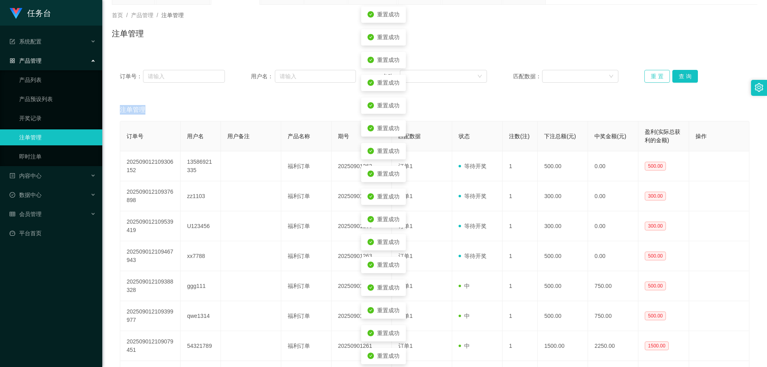
click at [482, 77] on button "重 置" at bounding box center [657, 76] width 26 height 13
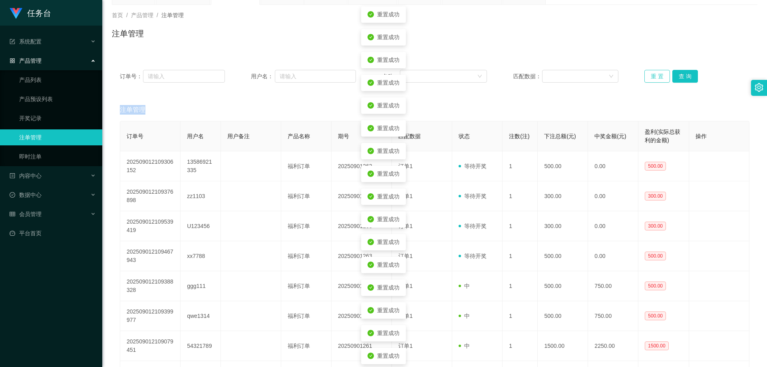
click at [482, 77] on button "重 置" at bounding box center [657, 76] width 26 height 13
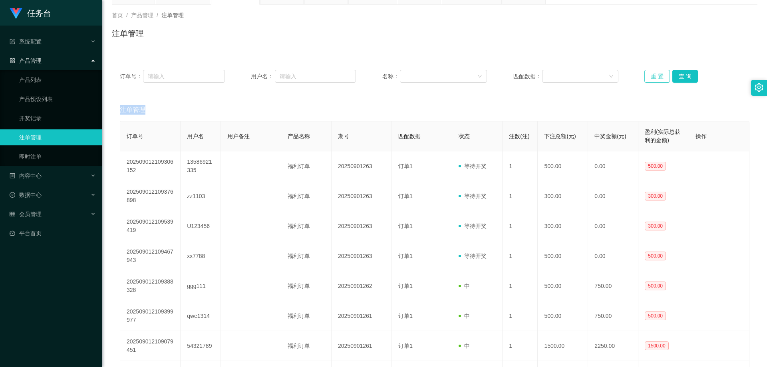
click at [482, 77] on button "重 置" at bounding box center [657, 76] width 26 height 13
click at [482, 76] on button "重 置" at bounding box center [657, 76] width 26 height 13
click at [482, 75] on button "重 置" at bounding box center [657, 76] width 26 height 13
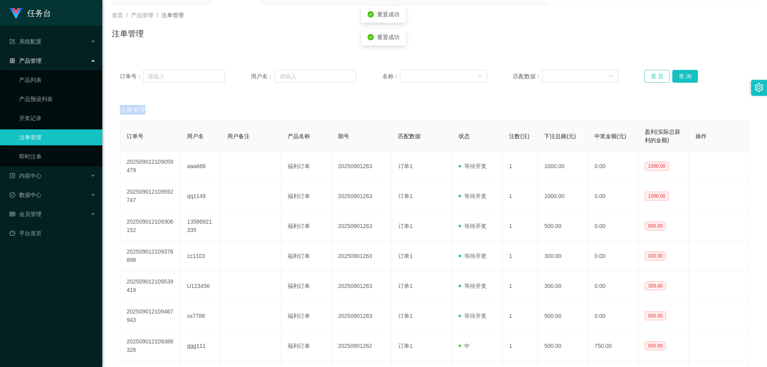
click at [482, 75] on button "重 置" at bounding box center [657, 76] width 26 height 13
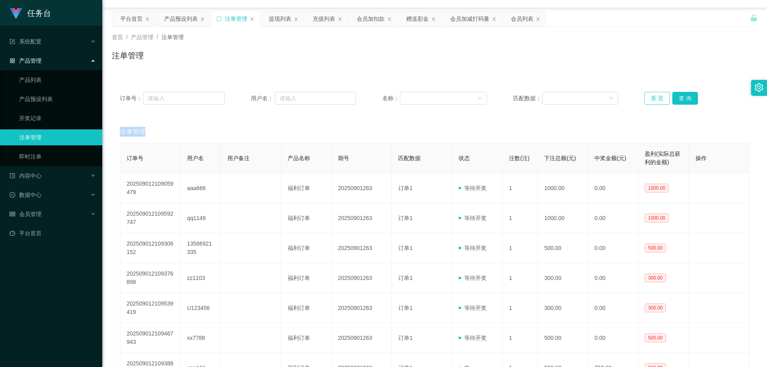
scroll to position [0, 0]
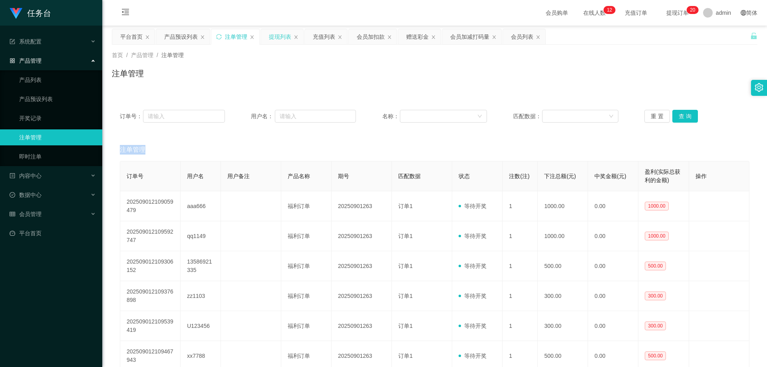
click at [276, 37] on div "提现列表" at bounding box center [280, 36] width 22 height 15
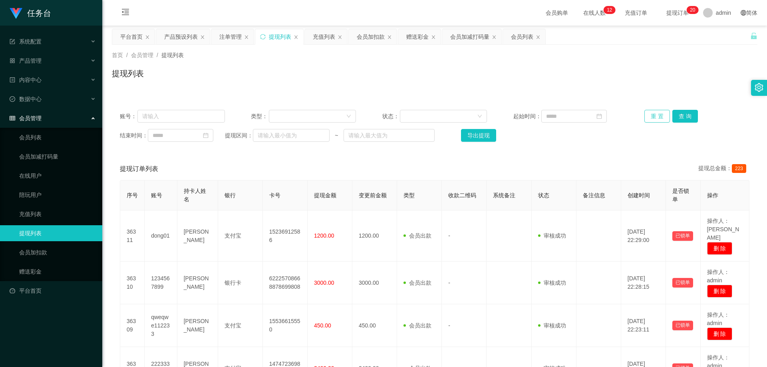
click at [482, 113] on button "重 置" at bounding box center [657, 116] width 26 height 13
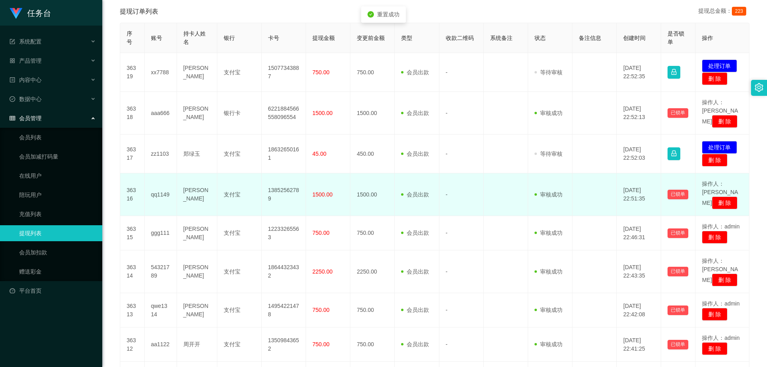
scroll to position [160, 0]
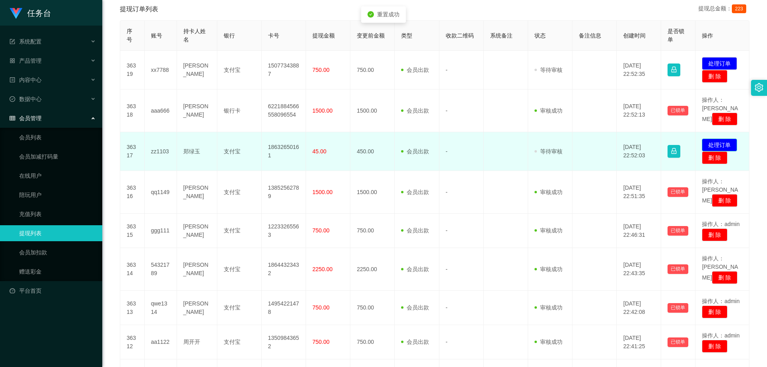
click at [482, 139] on button "处理订单" at bounding box center [719, 145] width 35 height 13
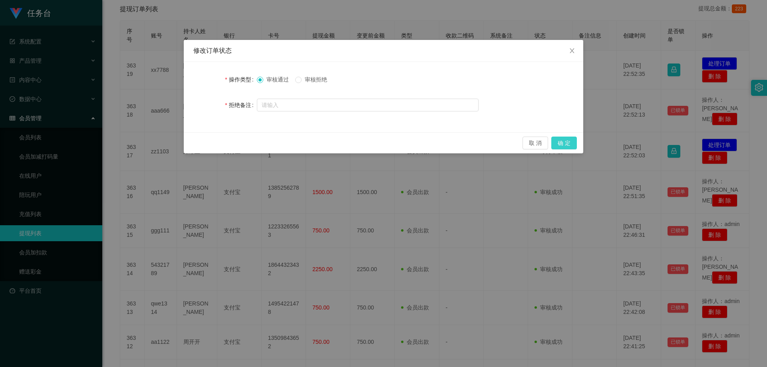
click at [482, 143] on button "确 定" at bounding box center [564, 143] width 26 height 13
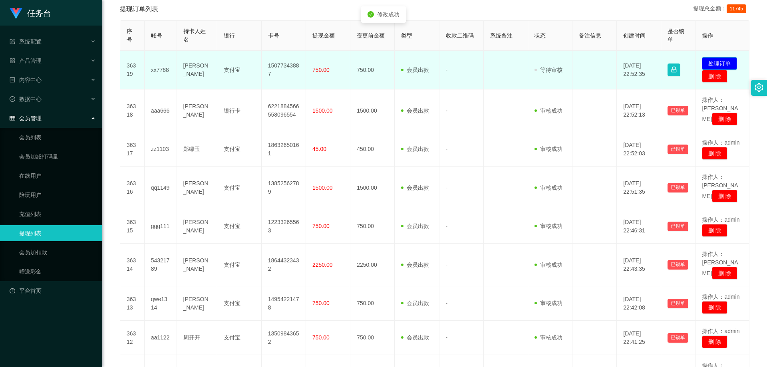
click at [482, 63] on button "处理订单" at bounding box center [719, 63] width 35 height 13
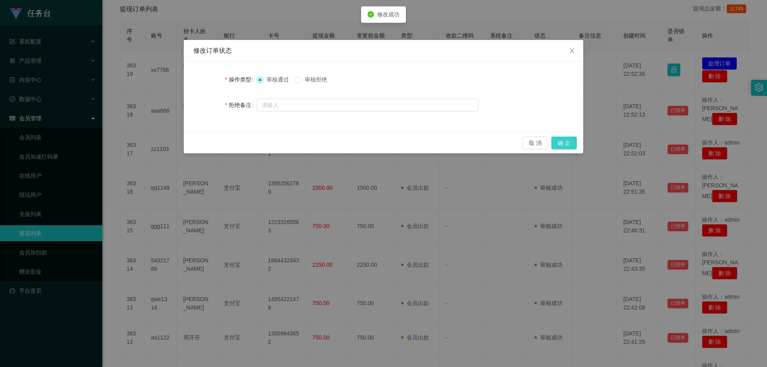
click at [482, 140] on button "确 定" at bounding box center [564, 143] width 26 height 13
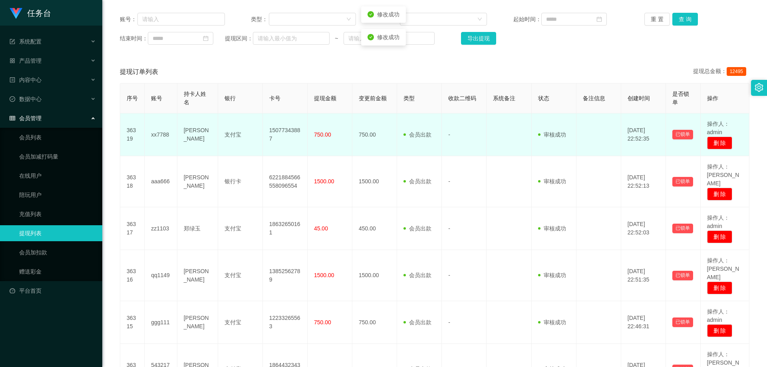
scroll to position [40, 0]
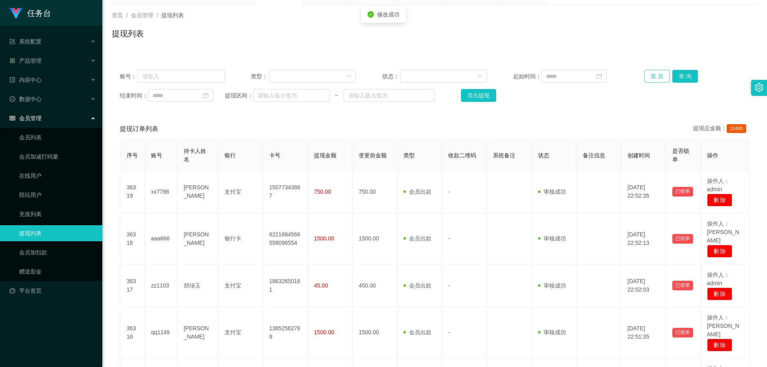
click at [482, 77] on button "重 置" at bounding box center [657, 76] width 26 height 13
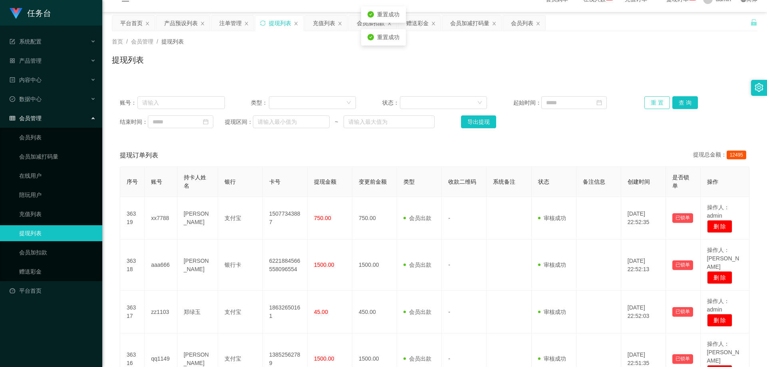
scroll to position [0, 0]
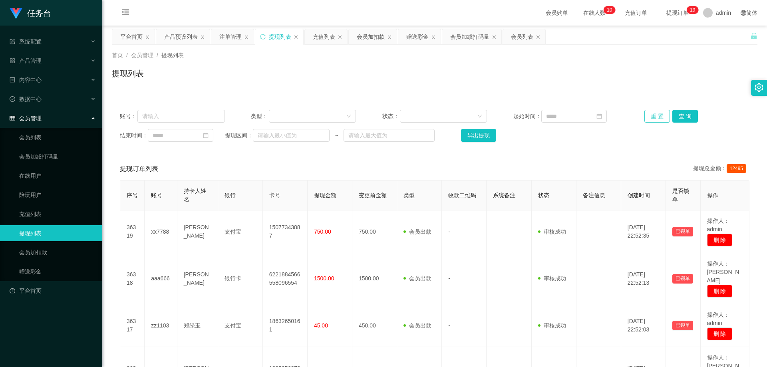
click at [482, 114] on button "重 置" at bounding box center [657, 116] width 26 height 13
